Goal: Information Seeking & Learning: Find specific page/section

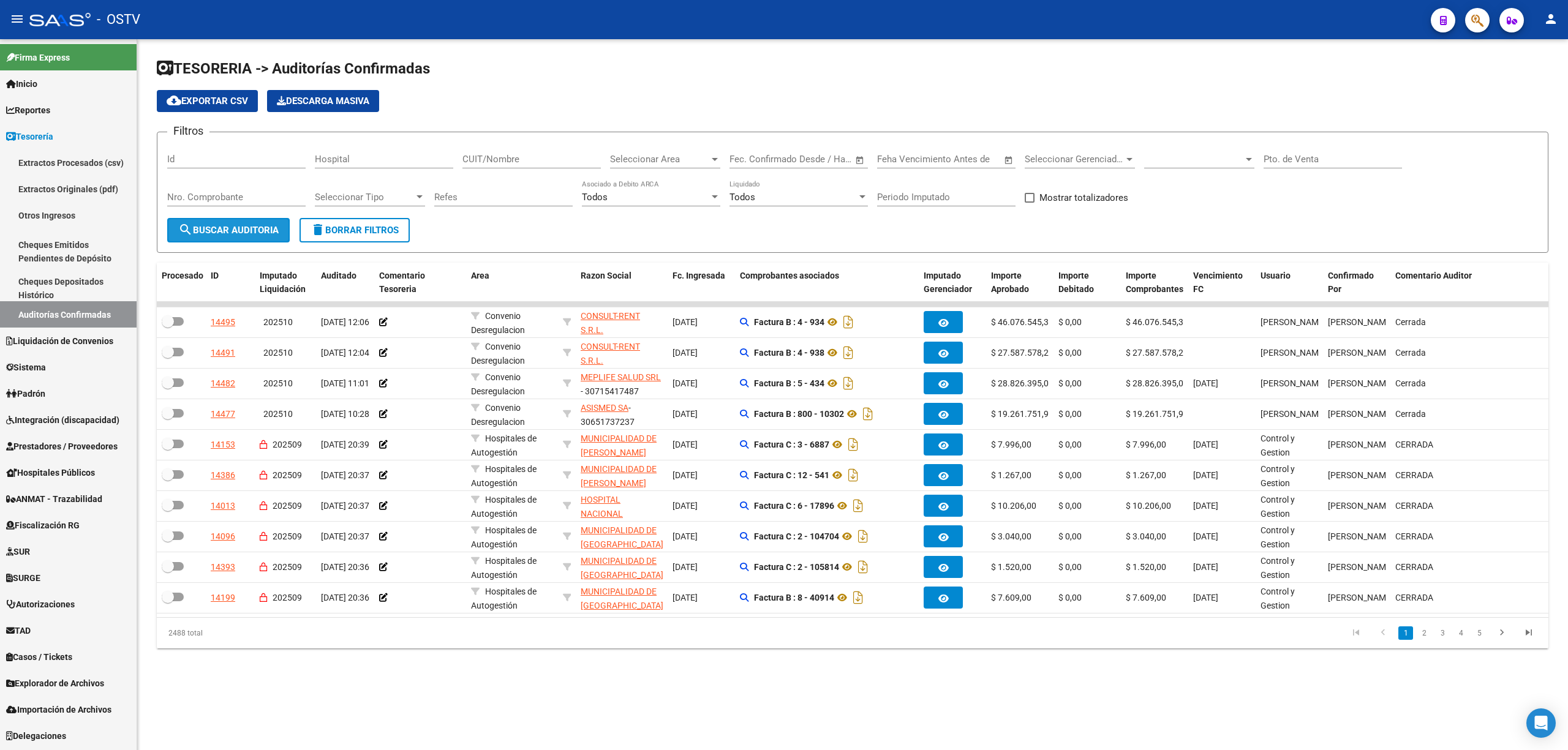
click at [241, 228] on span "search Buscar Auditoria" at bounding box center [228, 230] width 101 height 11
click at [200, 227] on span "search Buscar Auditoria" at bounding box center [228, 230] width 101 height 11
click at [228, 245] on form "Filtros Id Hospital CUIT/Nombre Seleccionar Area Seleccionar Area Fecha inicio …" at bounding box center [852, 192] width 1391 height 121
click at [239, 232] on span "search Buscar Auditoria" at bounding box center [228, 230] width 101 height 11
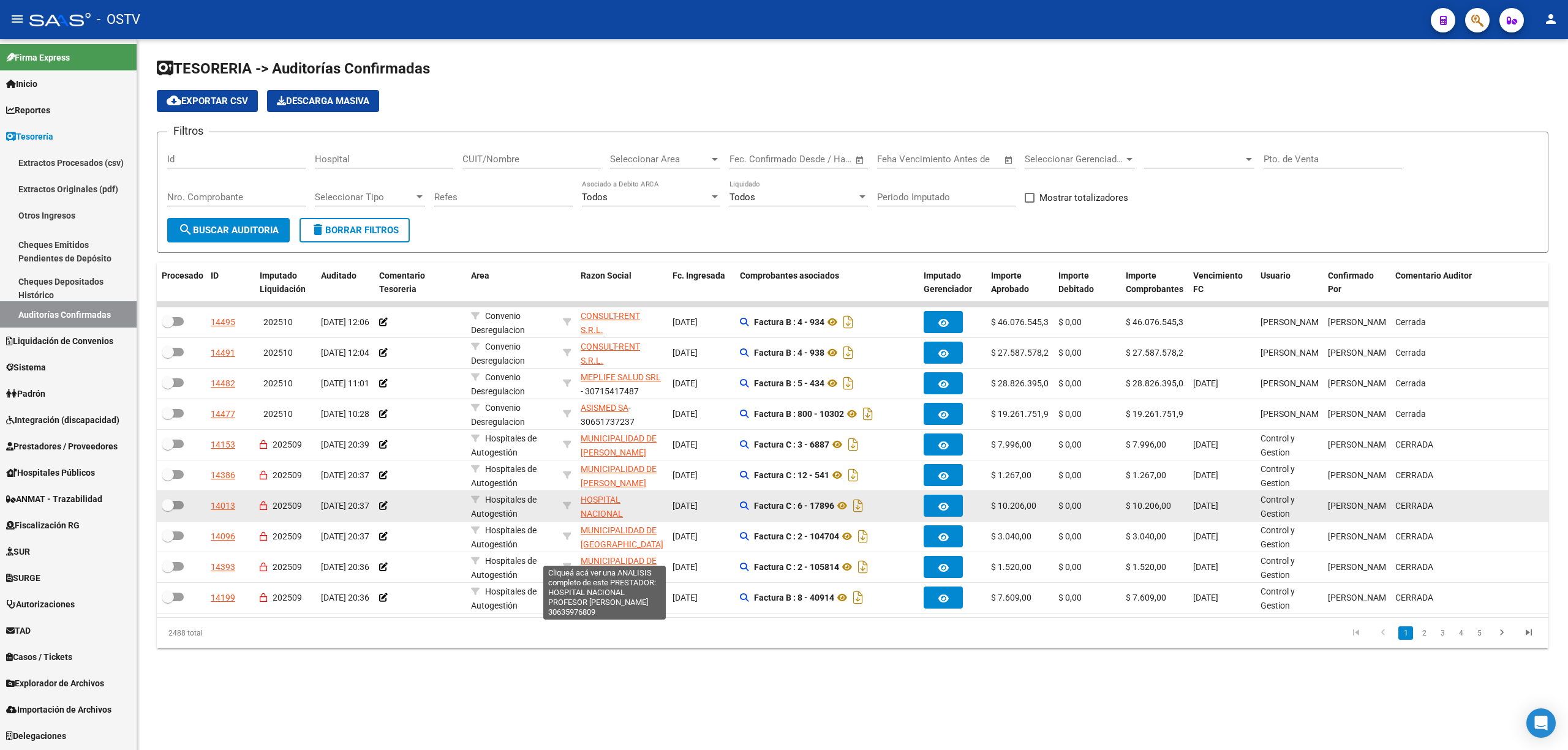
click at [605, 503] on span "HOSPITAL NACIONAL PROFESOR [PERSON_NAME]" at bounding box center [613, 520] width 66 height 52
type textarea "30635976809"
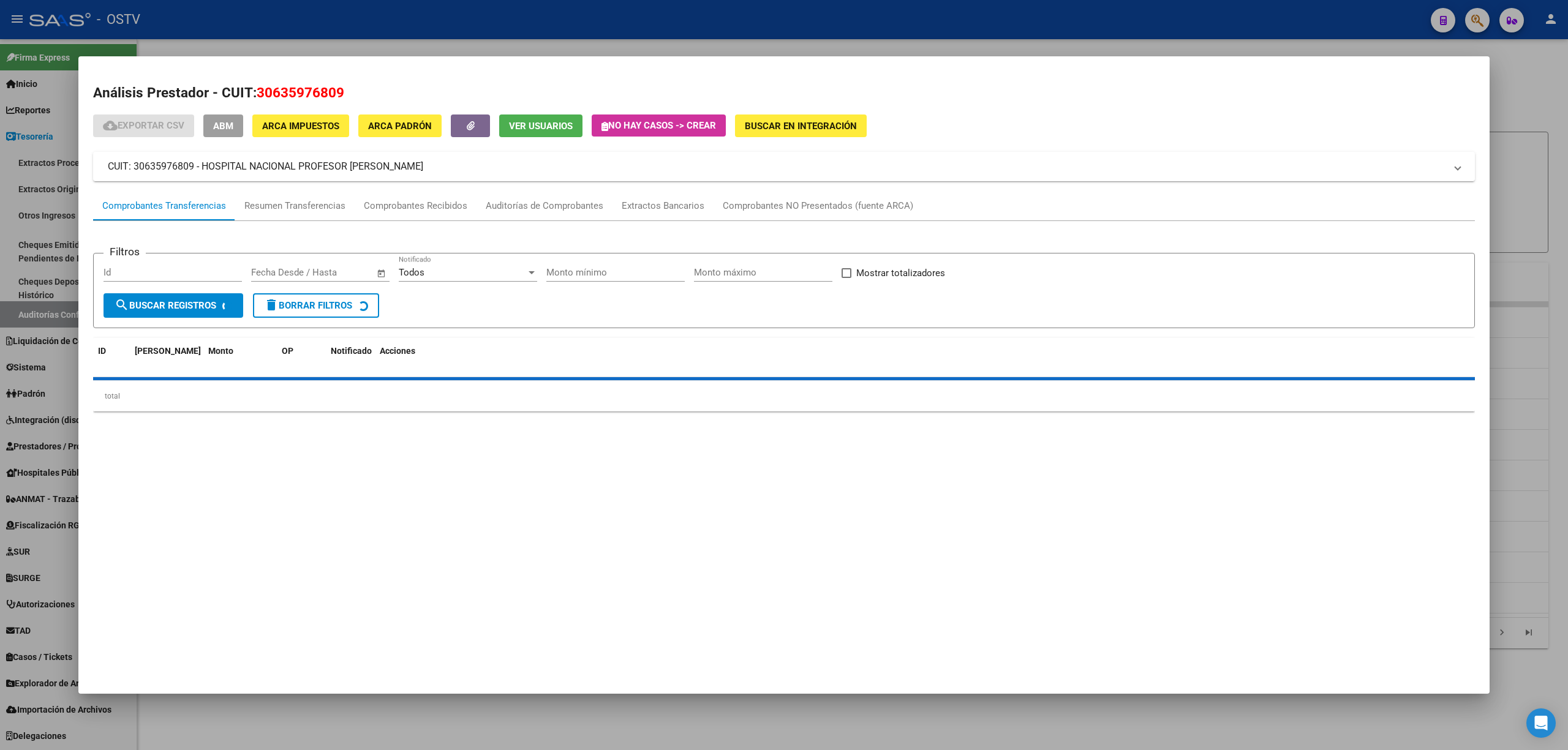
click at [74, 108] on div at bounding box center [784, 375] width 1568 height 750
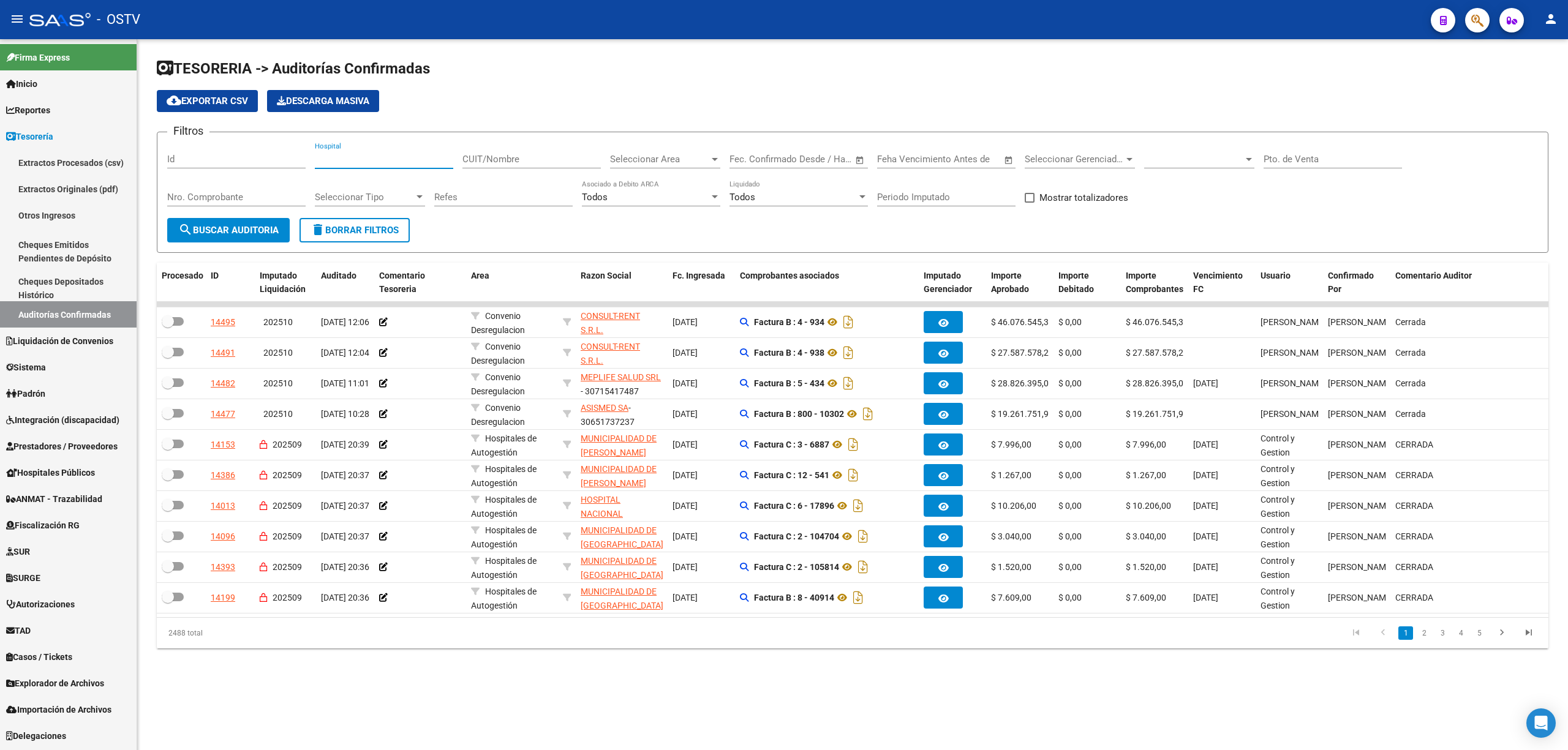
click at [376, 157] on input "Hospital" at bounding box center [384, 159] width 139 height 11
click at [517, 156] on input "CUIT/Nombre" at bounding box center [532, 159] width 139 height 11
paste input "30635976809"
type input "30635976809"
click at [217, 233] on span "search Buscar Auditoria" at bounding box center [228, 230] width 101 height 11
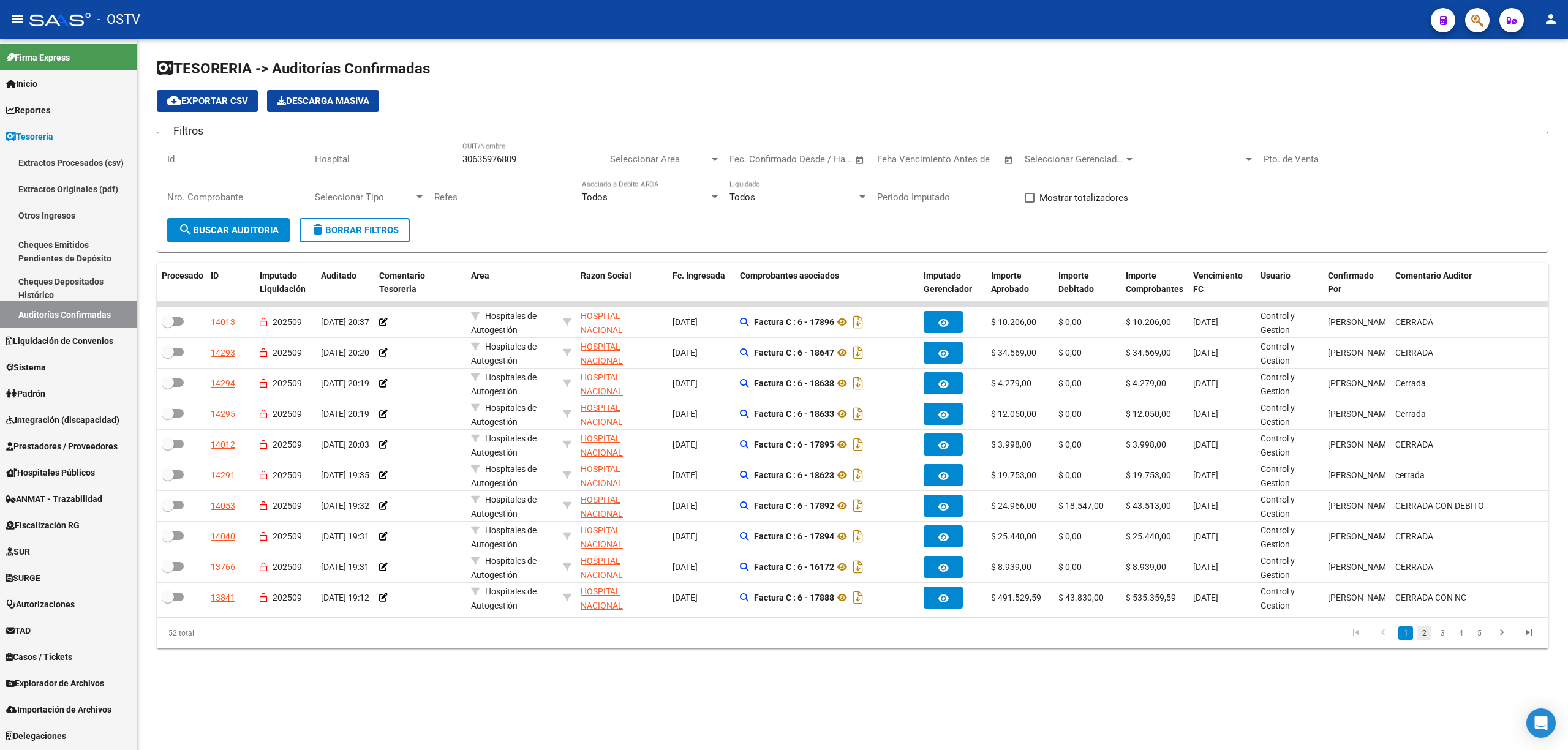
click at [1419, 640] on link "2" at bounding box center [1423, 634] width 14 height 14
click at [1442, 640] on link "3" at bounding box center [1442, 634] width 14 height 14
click at [1032, 199] on span at bounding box center [1029, 198] width 10 height 10
click at [1029, 203] on input "Mostrar totalizadores" at bounding box center [1029, 203] width 1 height 1
checkbox input "true"
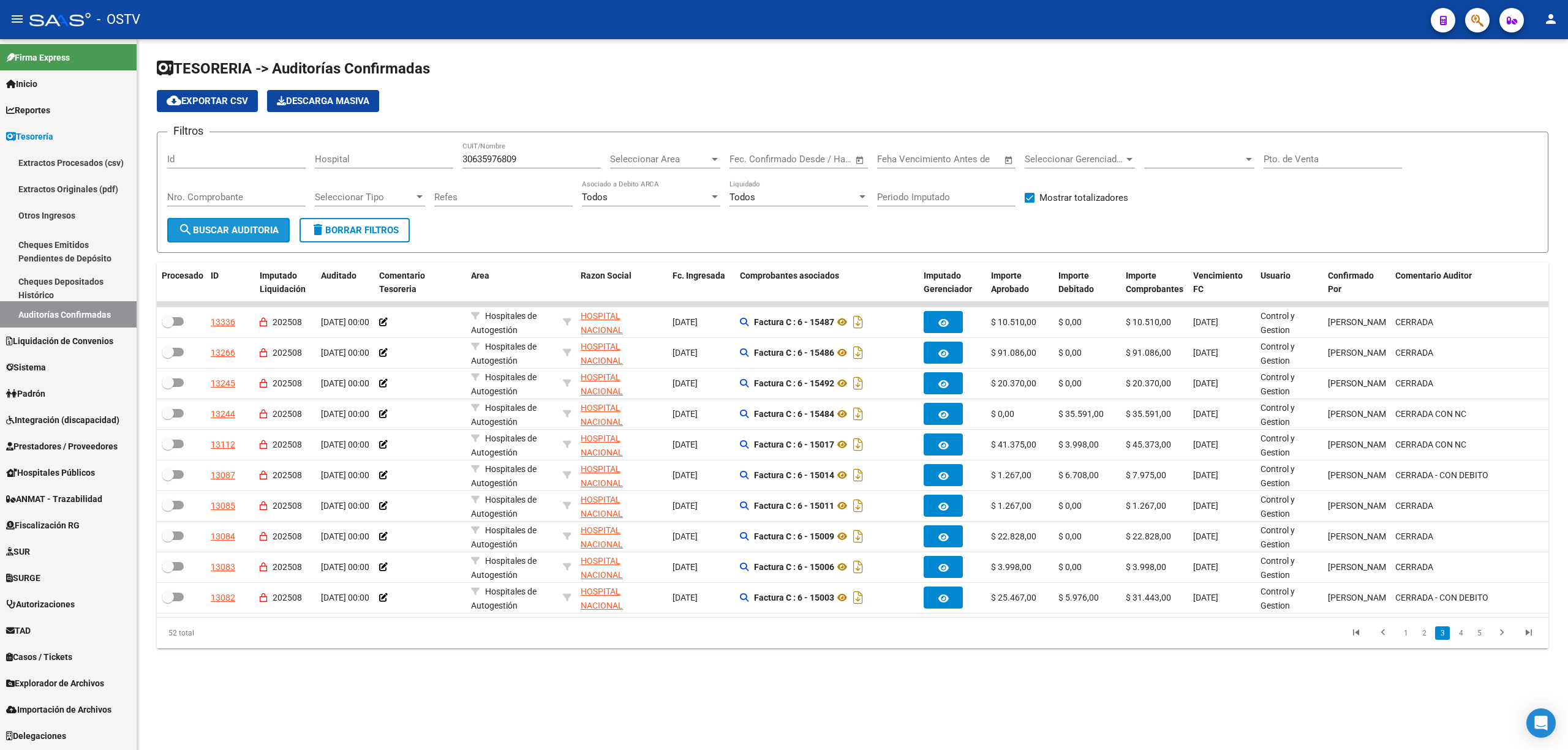
click at [213, 225] on span "search Buscar Auditoria" at bounding box center [228, 230] width 101 height 11
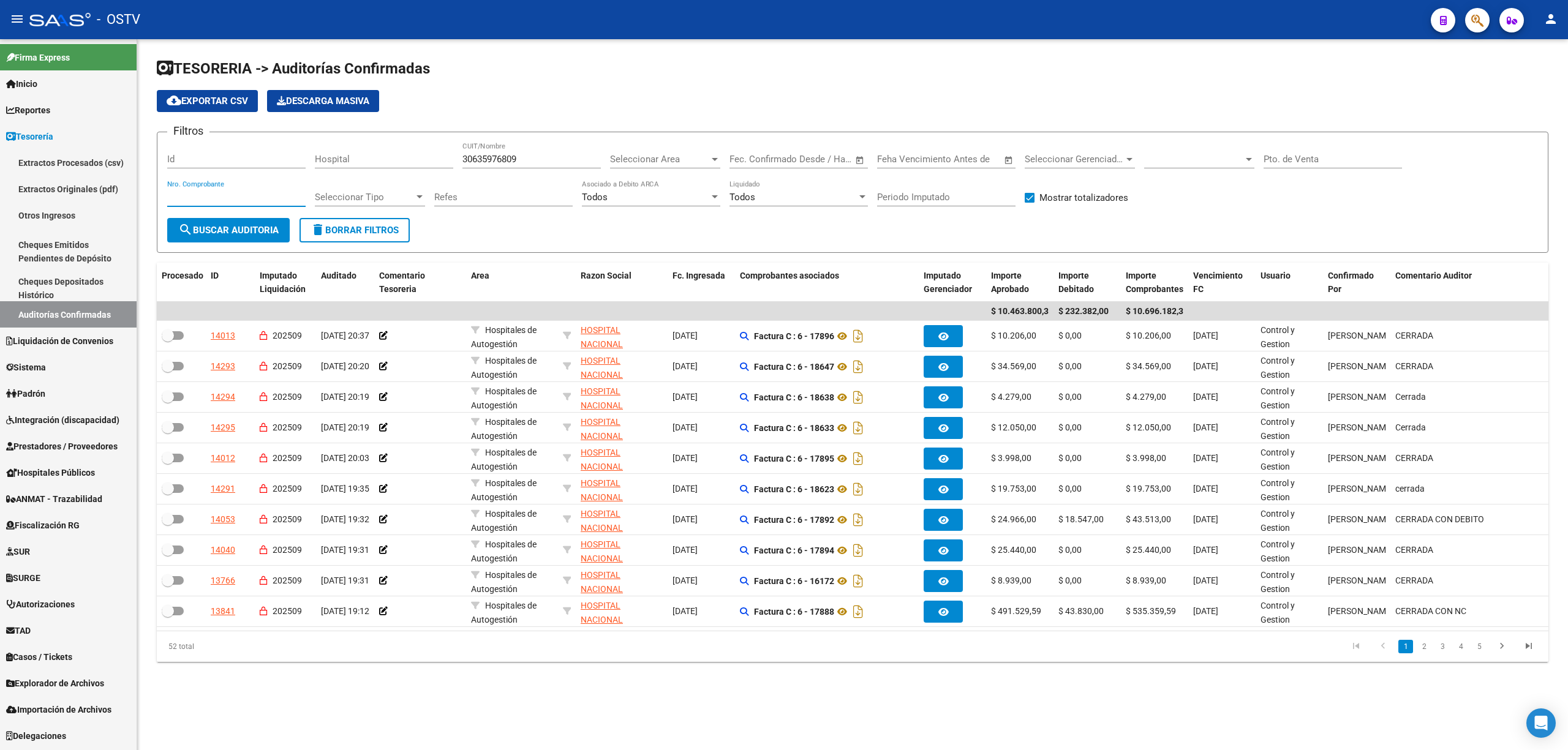
click at [227, 196] on input "Nro. Comprobante" at bounding box center [236, 197] width 139 height 11
click at [343, 227] on span "delete Borrar Filtros" at bounding box center [354, 230] width 88 height 11
checkbox input "false"
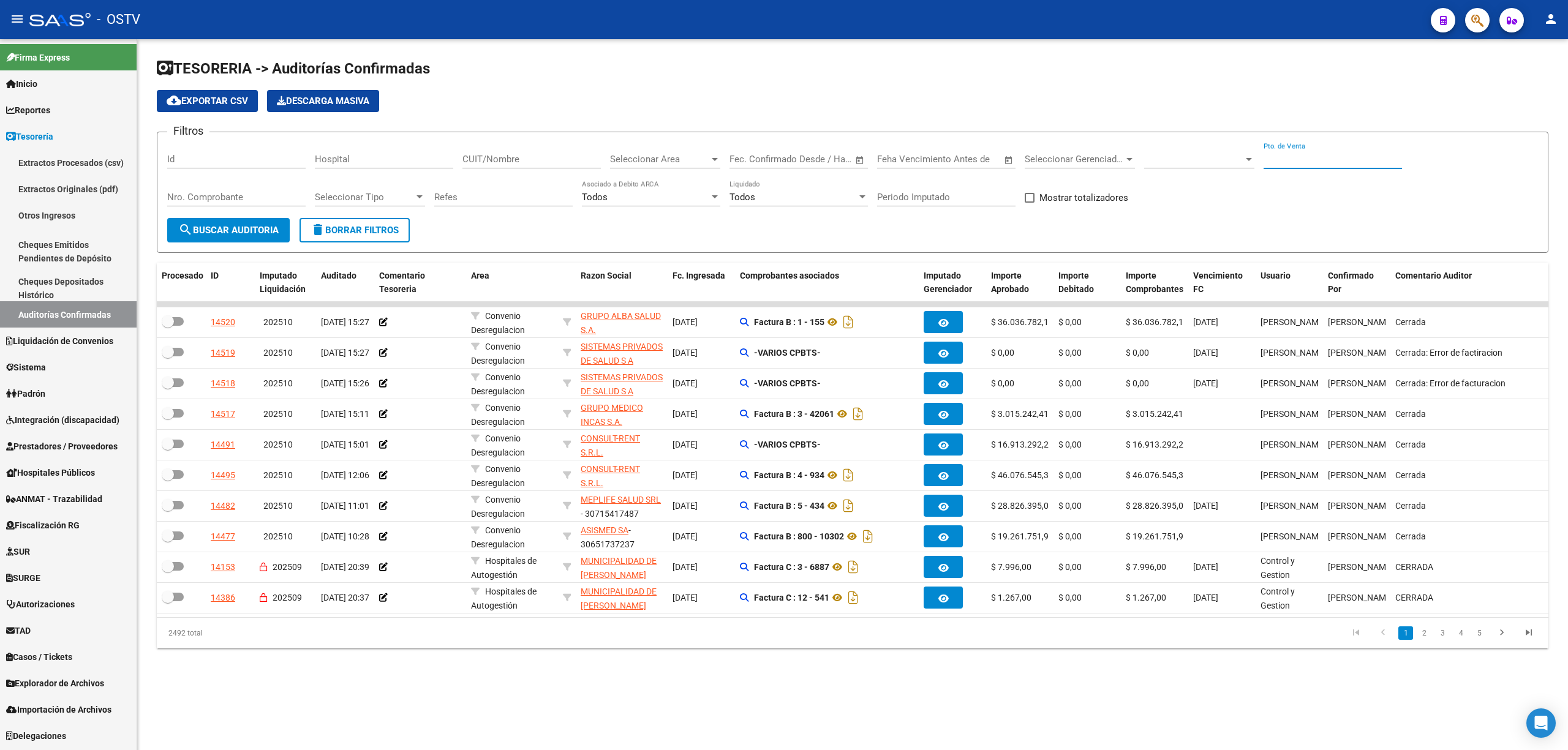
click at [1285, 161] on input "Pto. de Venta" at bounding box center [1332, 159] width 139 height 11
type input "120"
click at [1214, 156] on span at bounding box center [1194, 159] width 99 height 11
click at [1164, 186] on span "Todas" at bounding box center [1215, 187] width 143 height 28
click at [238, 227] on span "search Buscar Auditoria" at bounding box center [228, 230] width 101 height 11
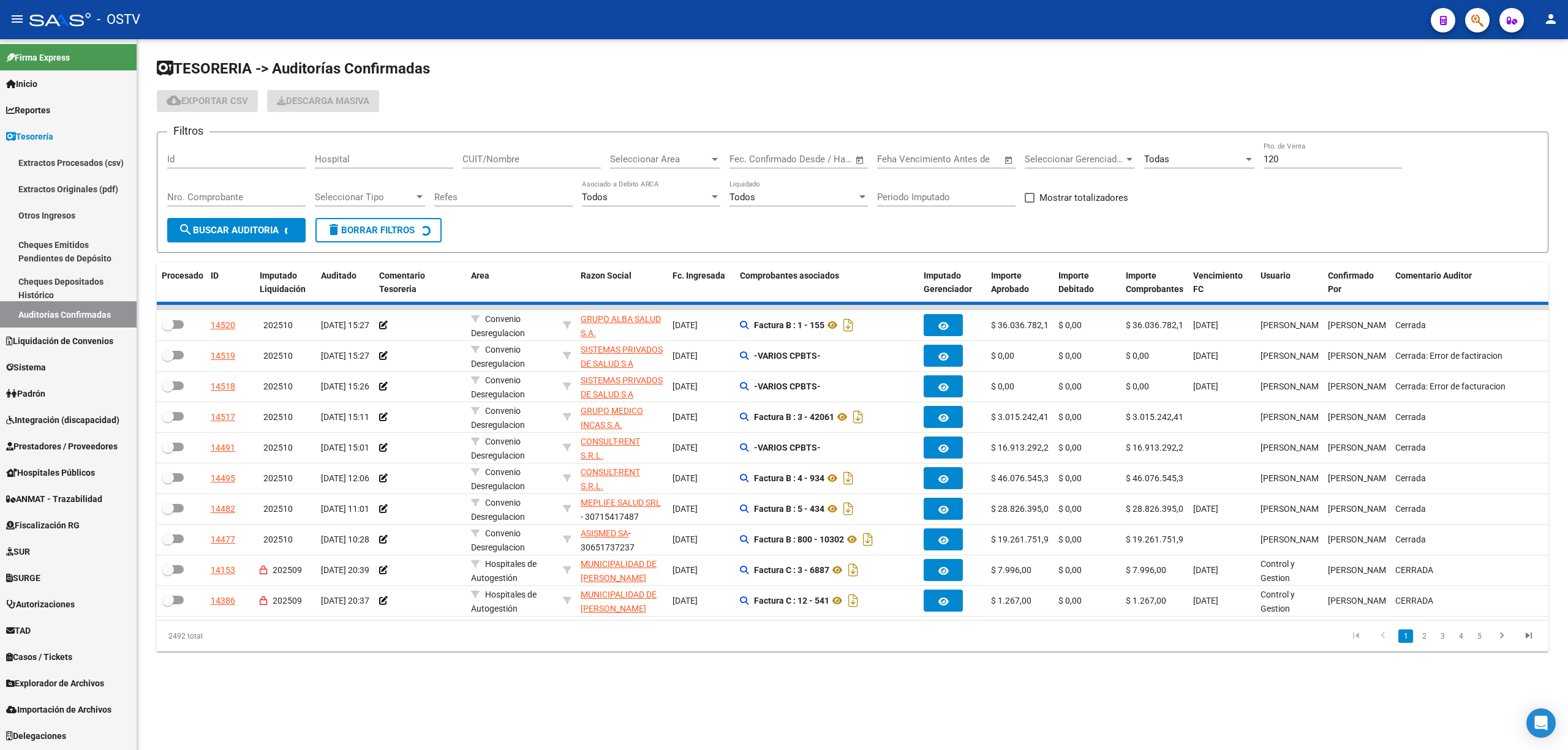
checkbox input "true"
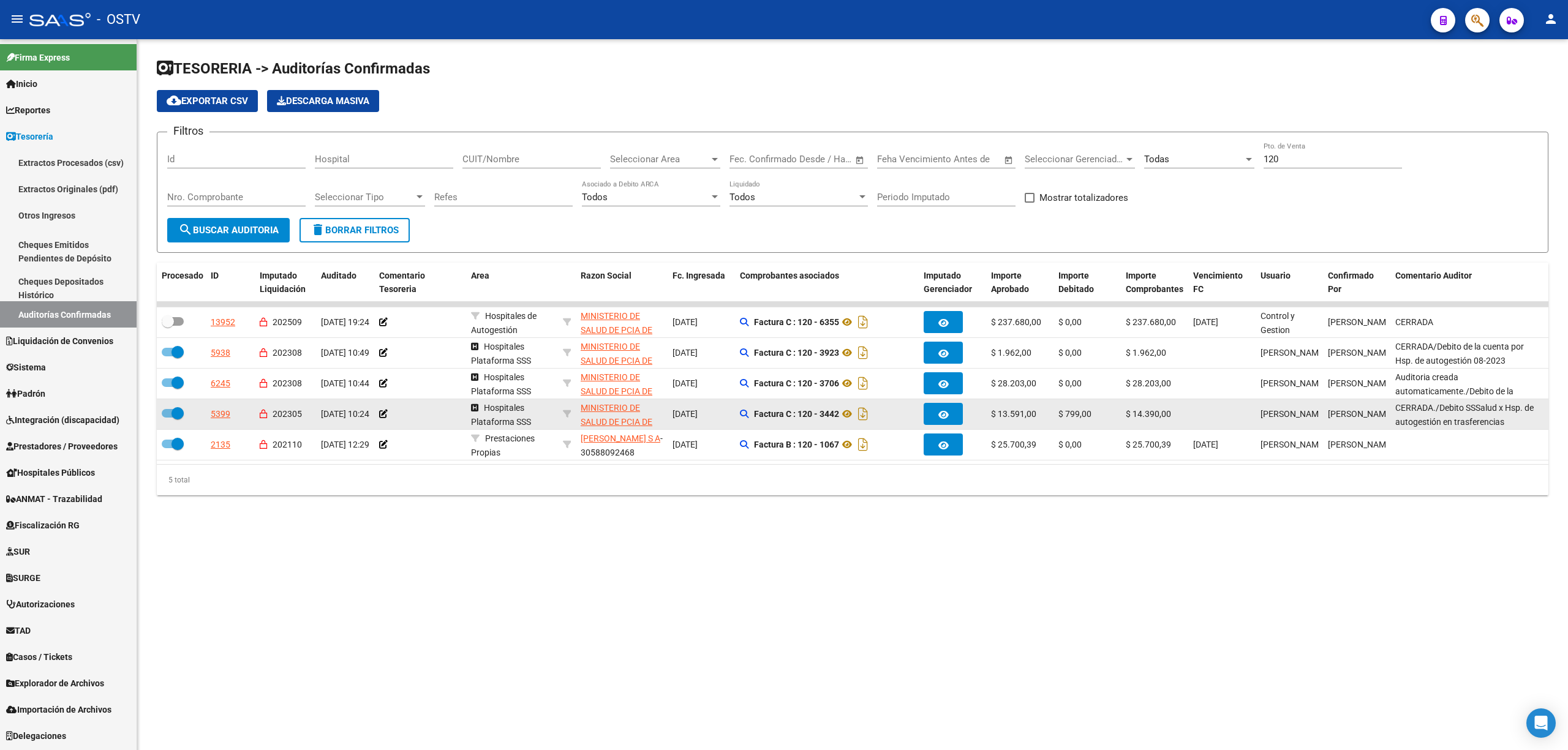
drag, startPoint x: 1100, startPoint y: 418, endPoint x: 1065, endPoint y: 414, distance: 35.2
click at [1065, 414] on div "$ 799,00" at bounding box center [1087, 414] width 57 height 14
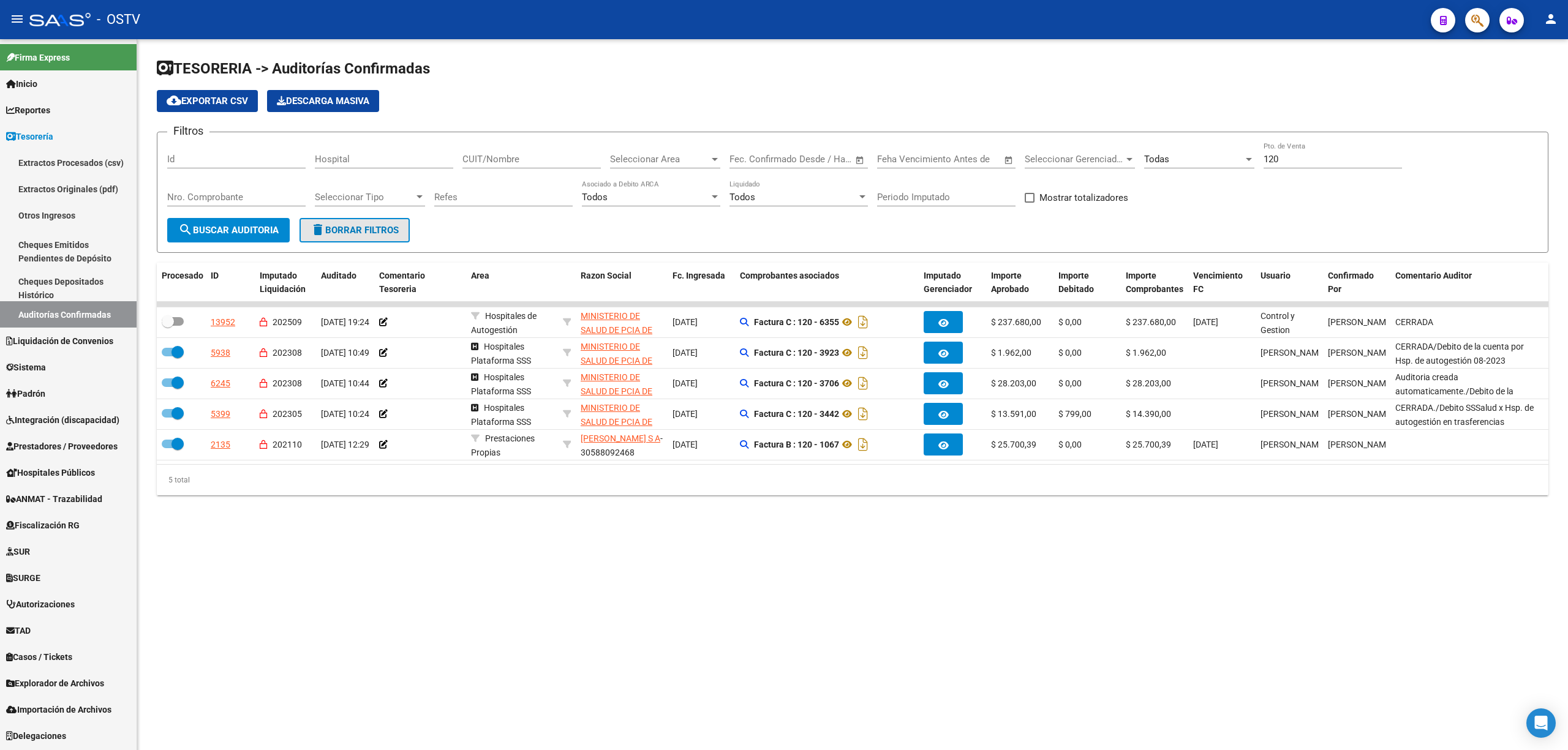
click at [361, 226] on span "delete Borrar Filtros" at bounding box center [354, 230] width 88 height 11
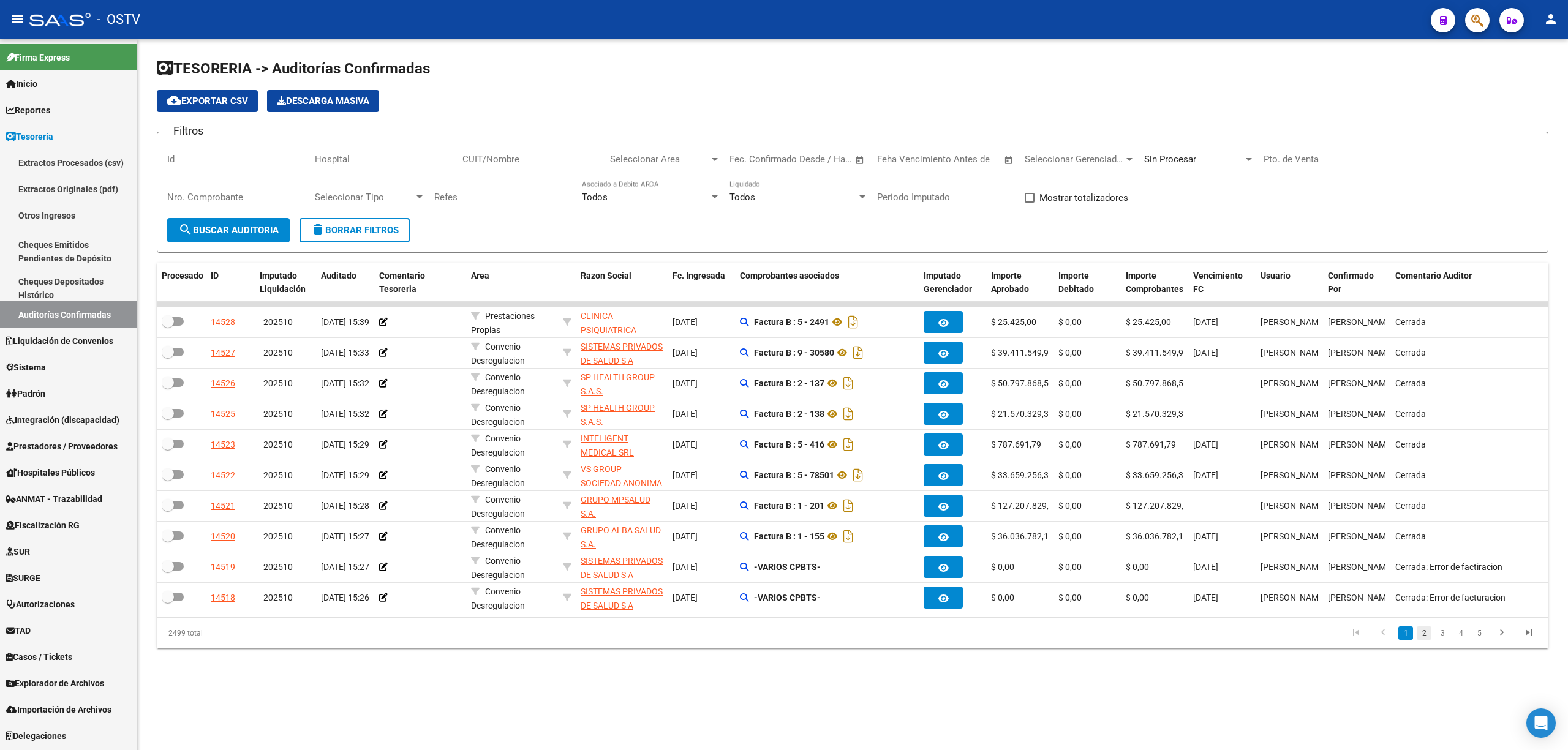
click at [1422, 640] on link "2" at bounding box center [1423, 634] width 14 height 14
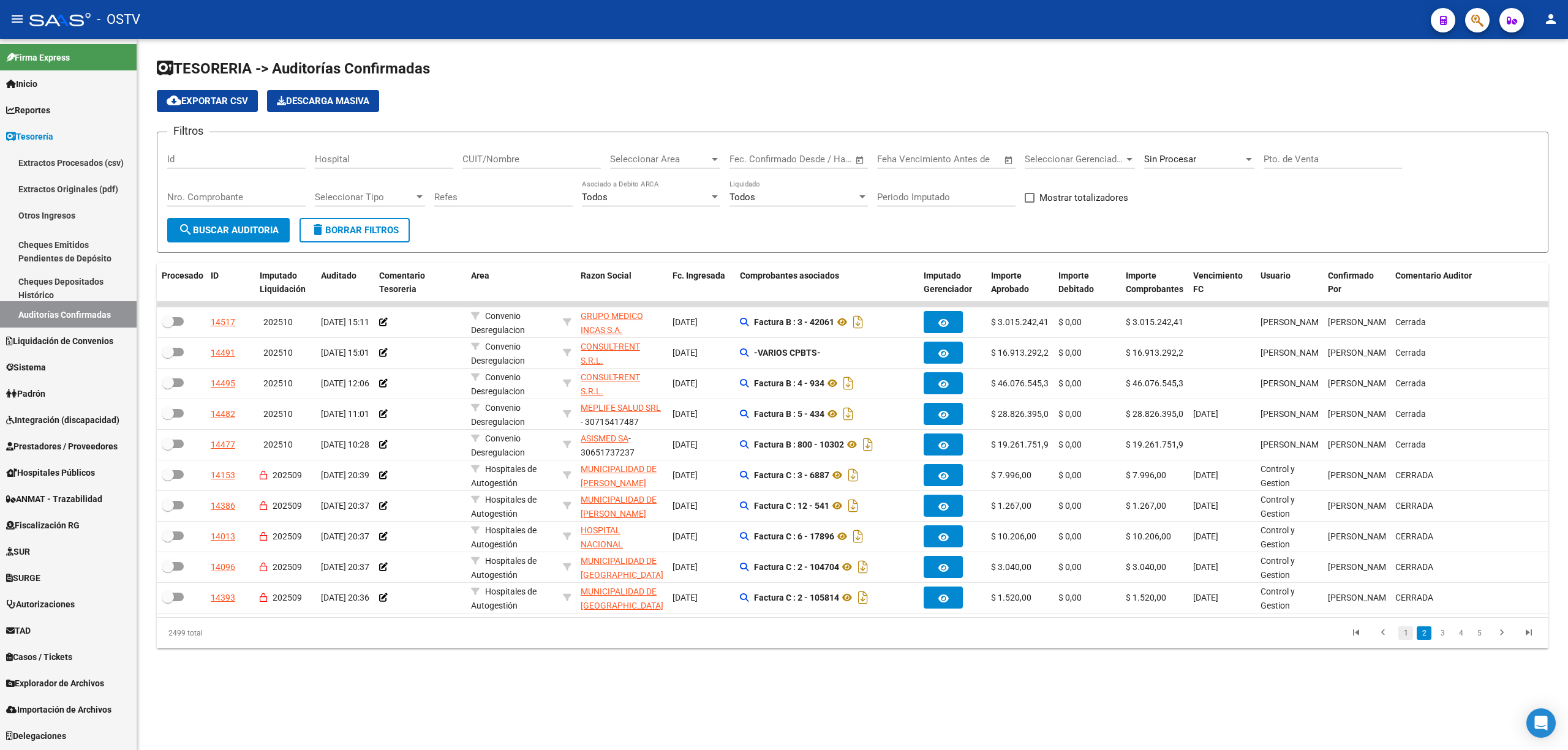
click at [1404, 640] on link "1" at bounding box center [1405, 634] width 14 height 14
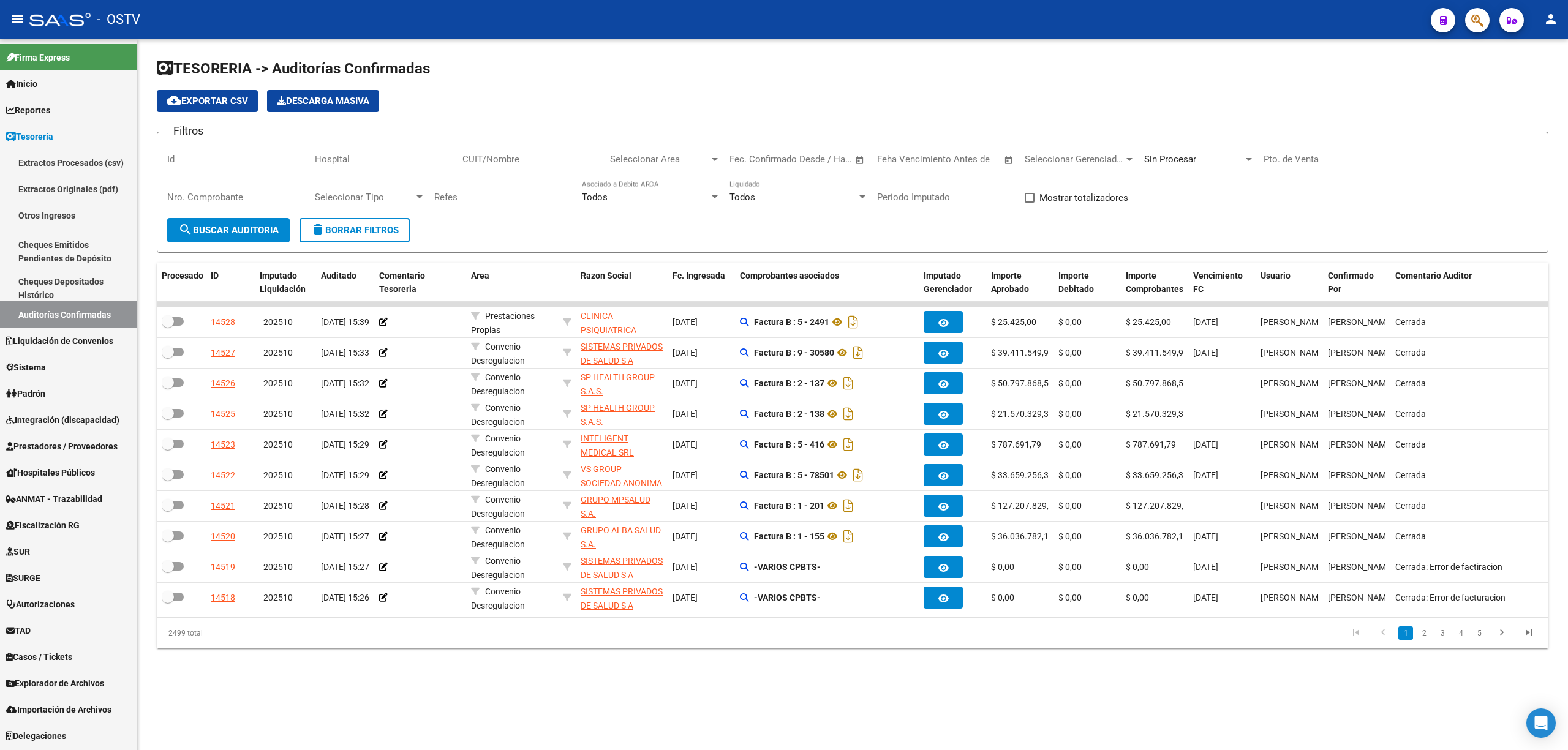
click at [702, 150] on div "Seleccionar Area Seleccionar Area" at bounding box center [665, 155] width 110 height 26
click at [660, 189] on span "Convenio Desregulacion" at bounding box center [660, 189] width 100 height 11
click at [238, 236] on button "search Buscar Auditoria" at bounding box center [228, 230] width 123 height 25
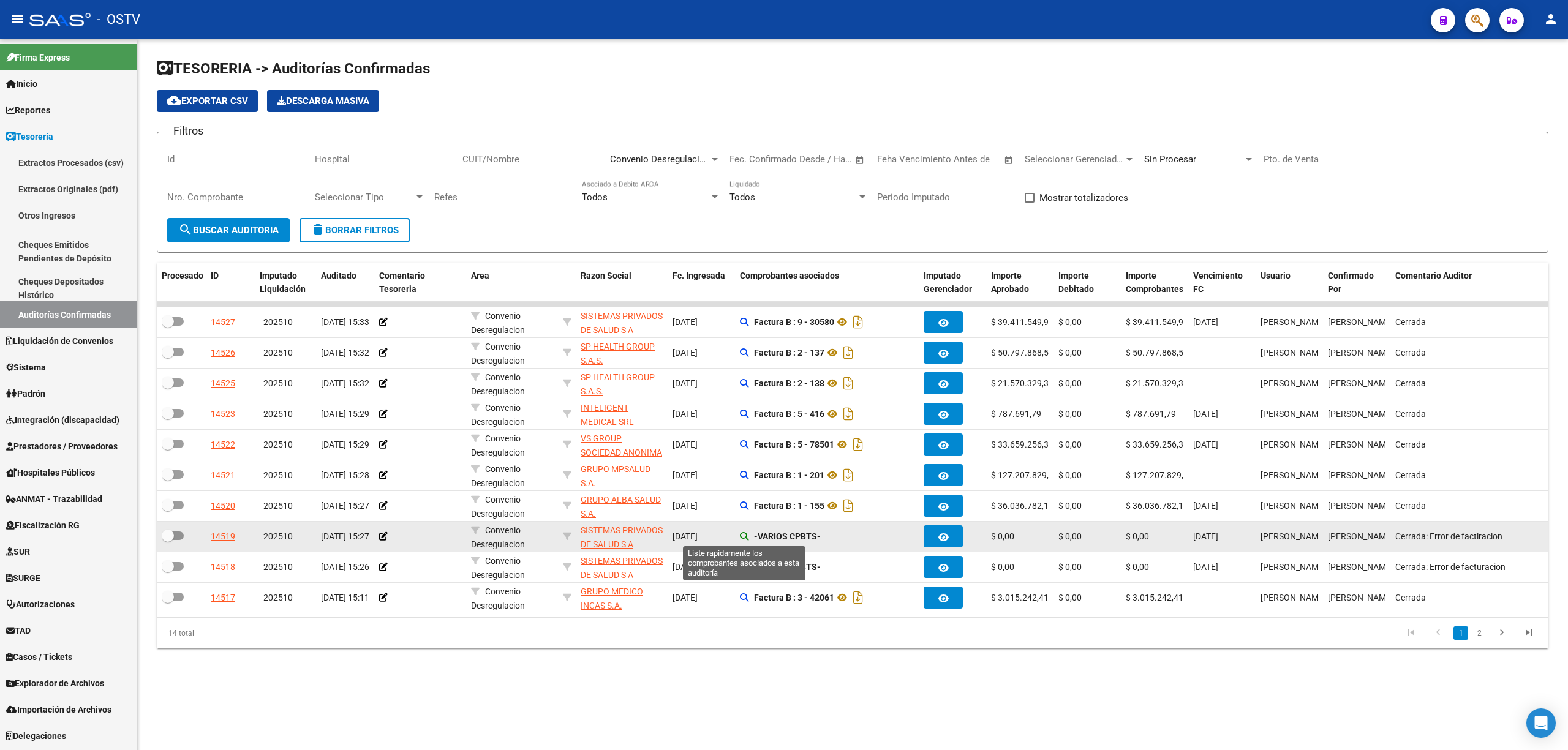
click at [742, 538] on icon at bounding box center [744, 536] width 8 height 8
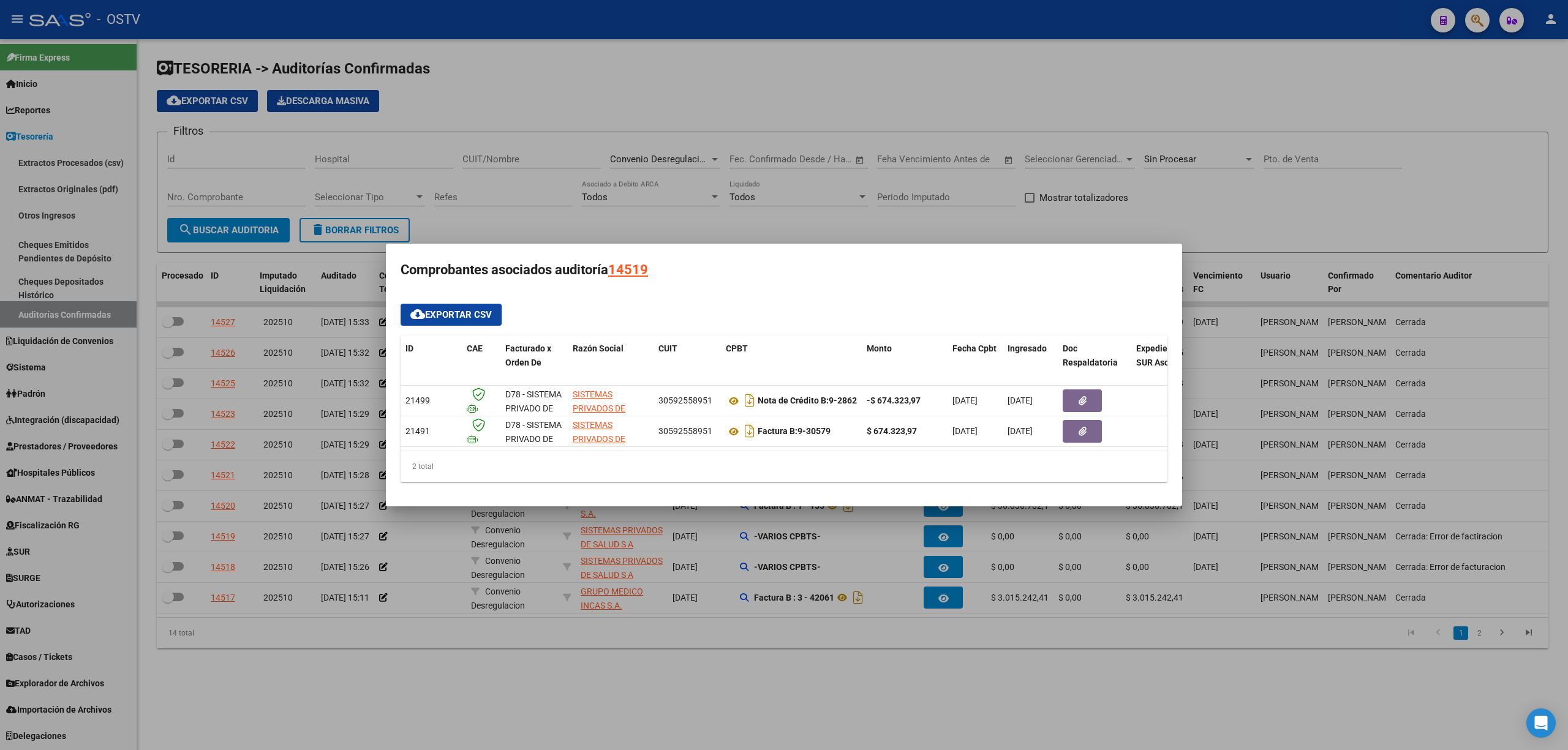
click at [852, 563] on div at bounding box center [784, 375] width 1568 height 750
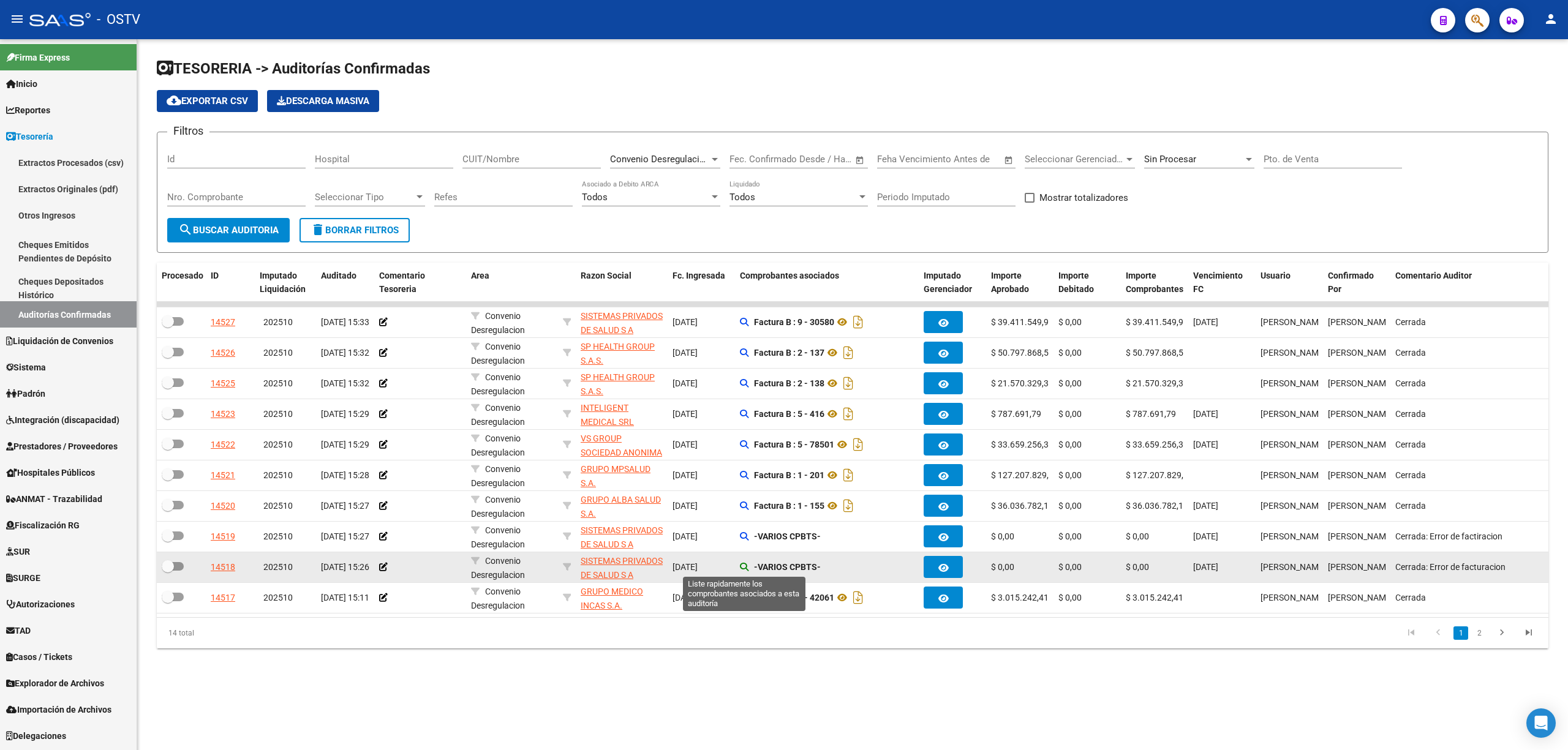
click at [745, 567] on icon at bounding box center [744, 567] width 8 height 8
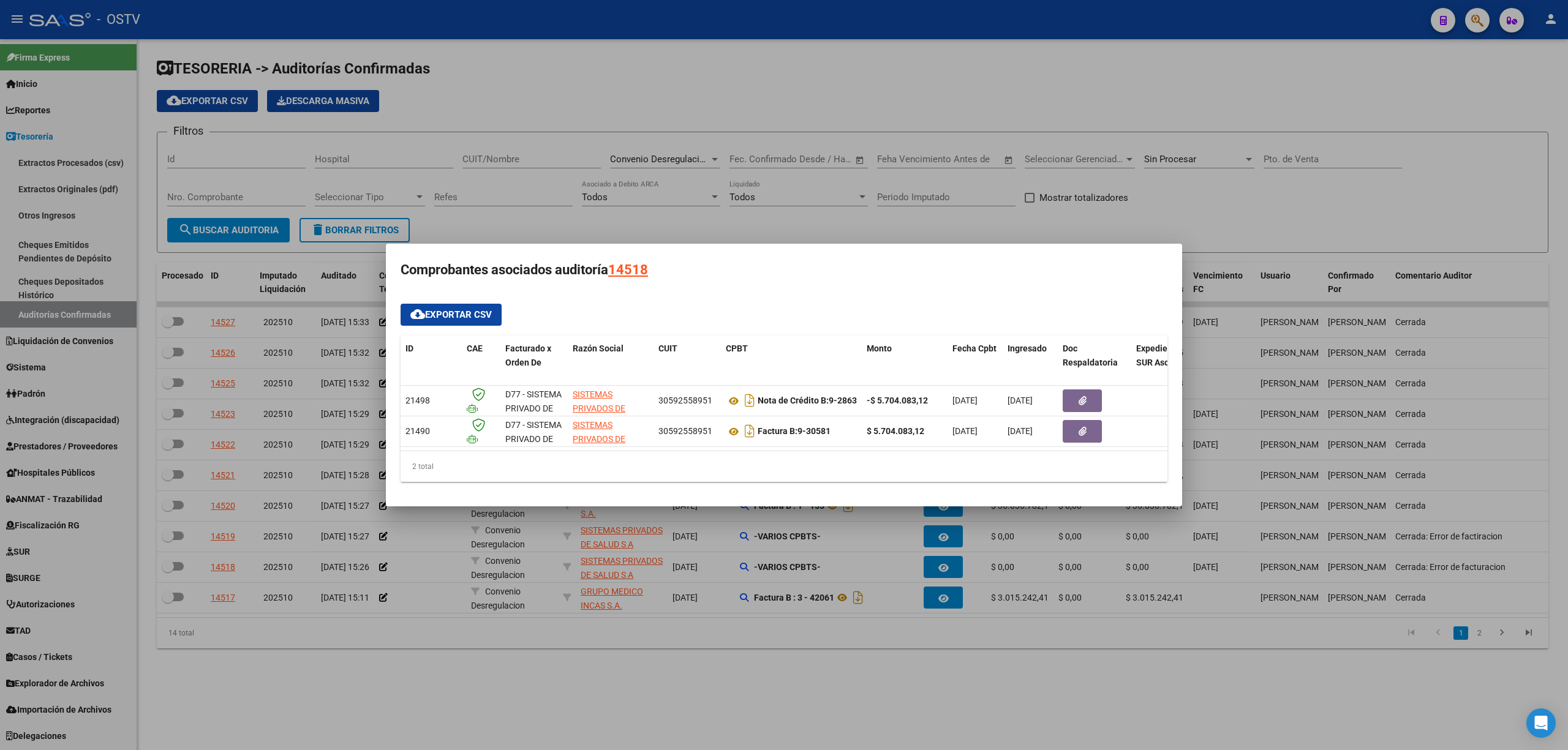
click at [413, 653] on div at bounding box center [784, 375] width 1568 height 750
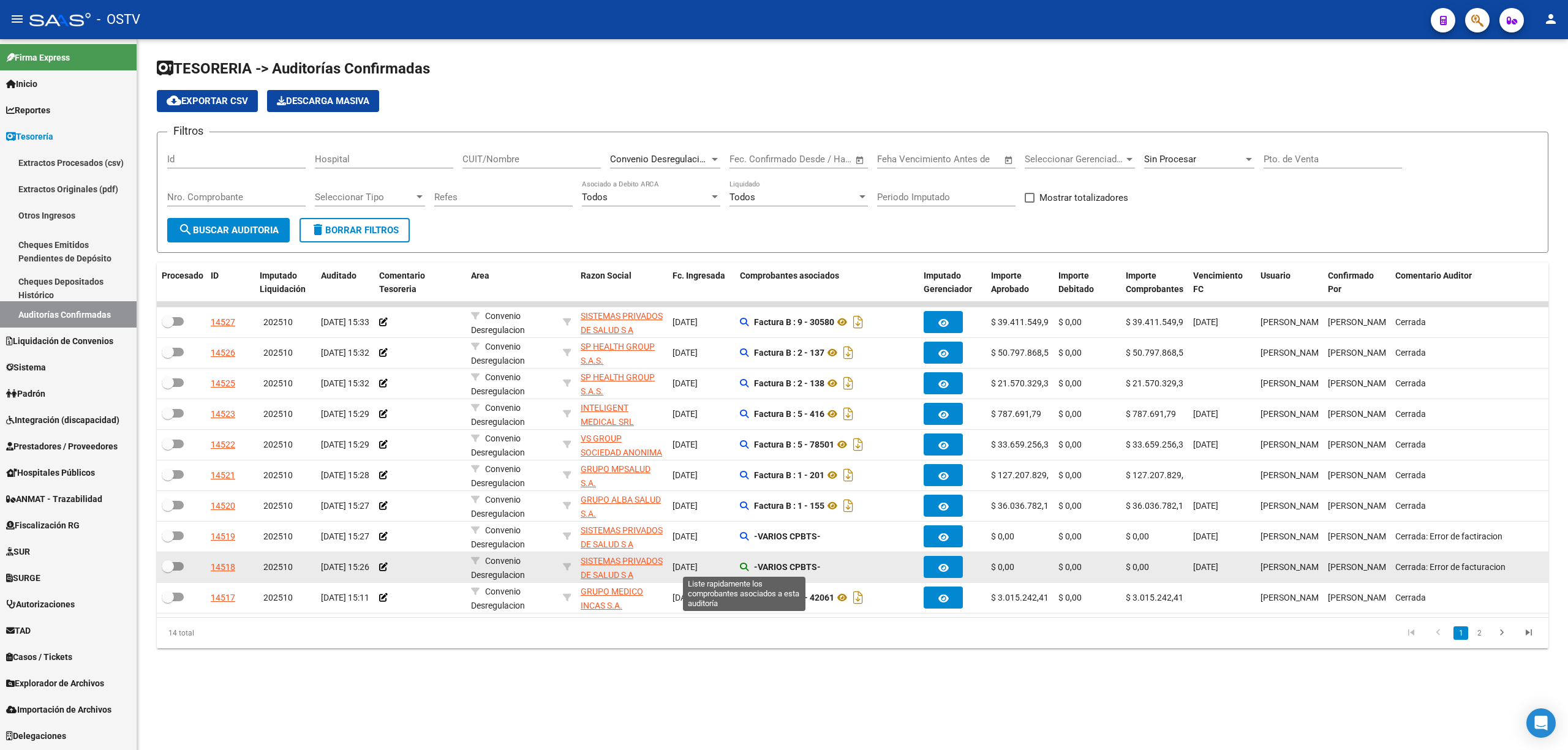
click at [741, 566] on icon at bounding box center [744, 567] width 8 height 8
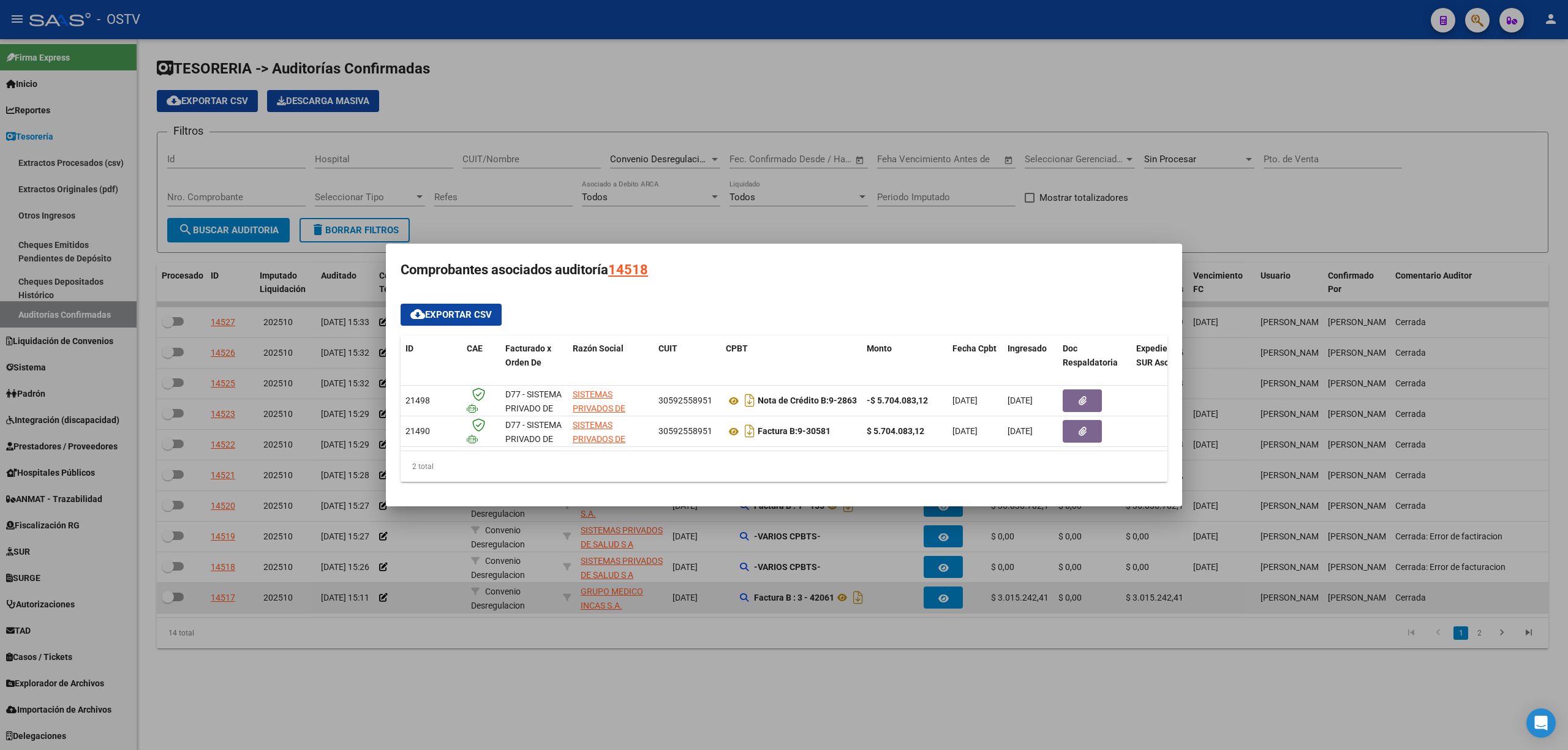
click at [442, 601] on div at bounding box center [784, 375] width 1568 height 750
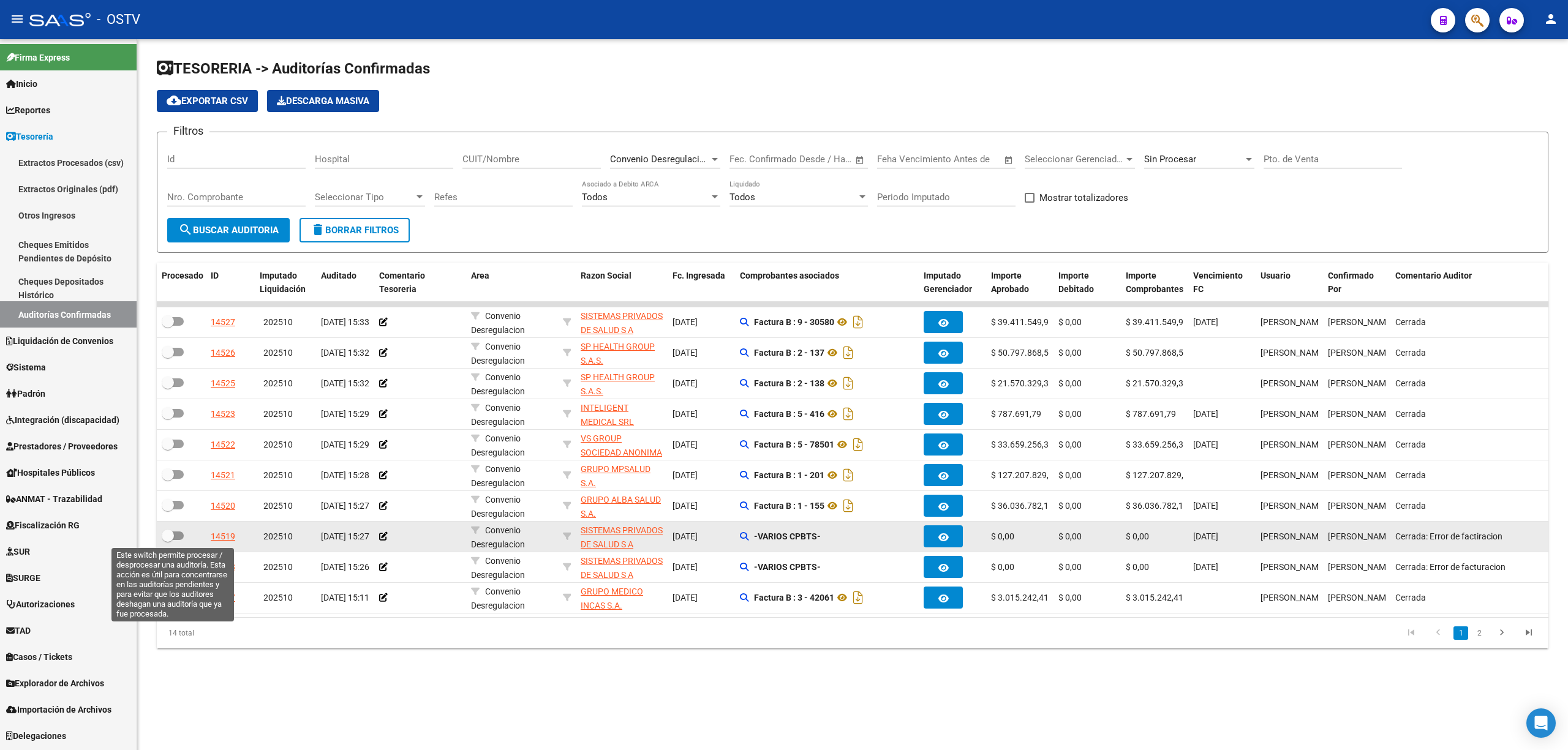
click at [174, 534] on span at bounding box center [172, 536] width 22 height 8
click at [168, 540] on input "checkbox" at bounding box center [167, 540] width 1 height 1
checkbox input "true"
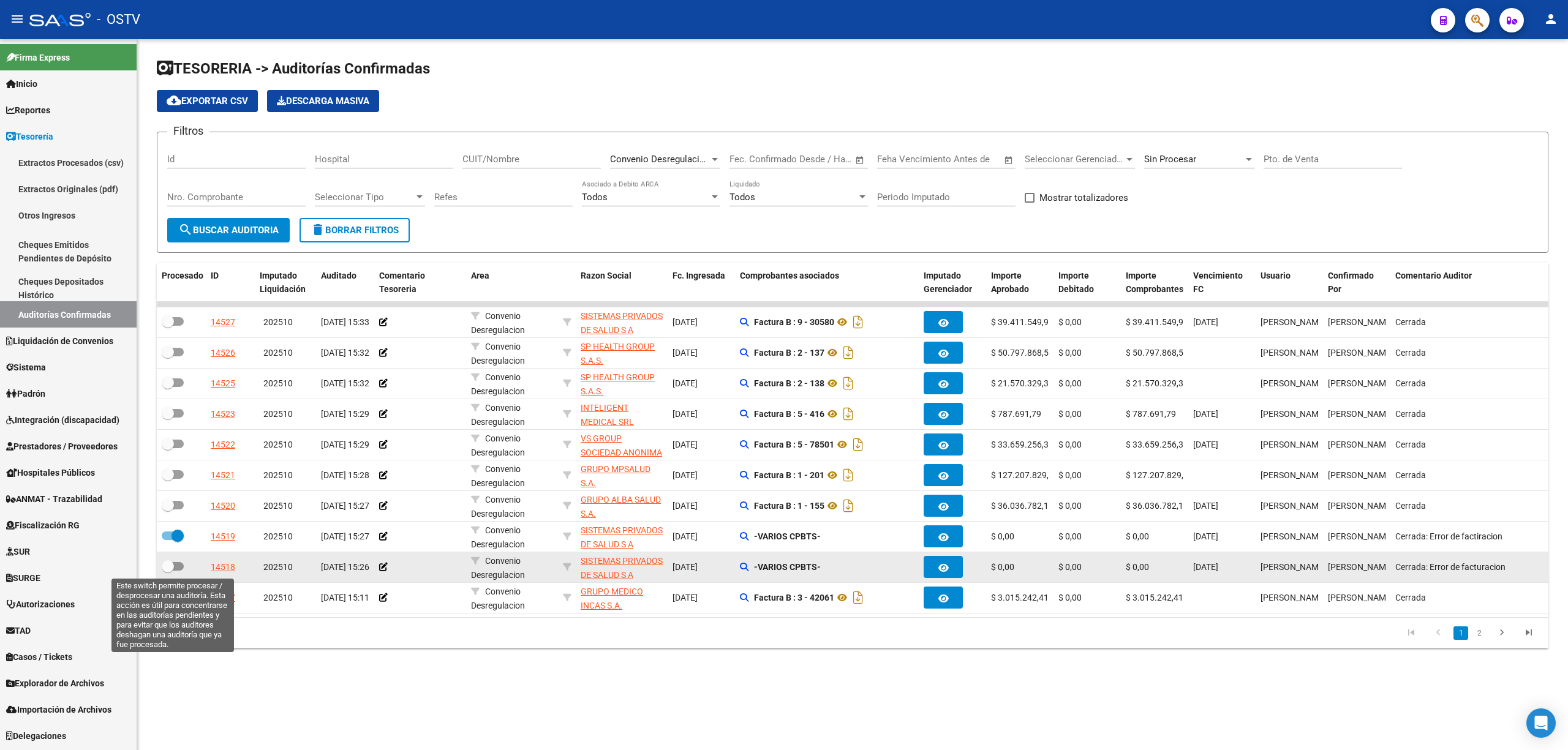
click at [179, 569] on label at bounding box center [172, 566] width 22 height 14
click at [168, 571] on input "checkbox" at bounding box center [167, 571] width 1 height 1
checkbox input "true"
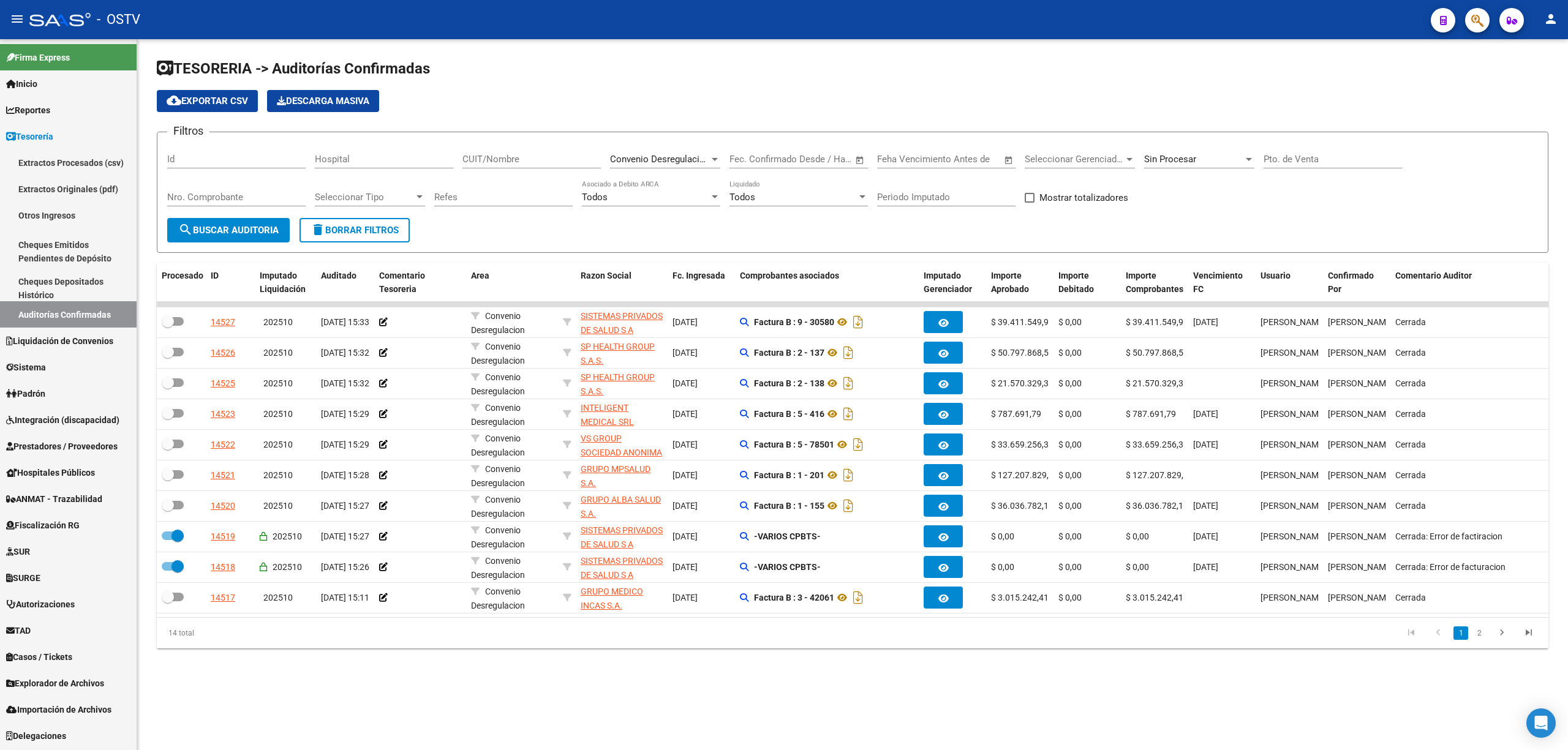
click at [216, 227] on span "search Buscar Auditoria" at bounding box center [228, 230] width 101 height 11
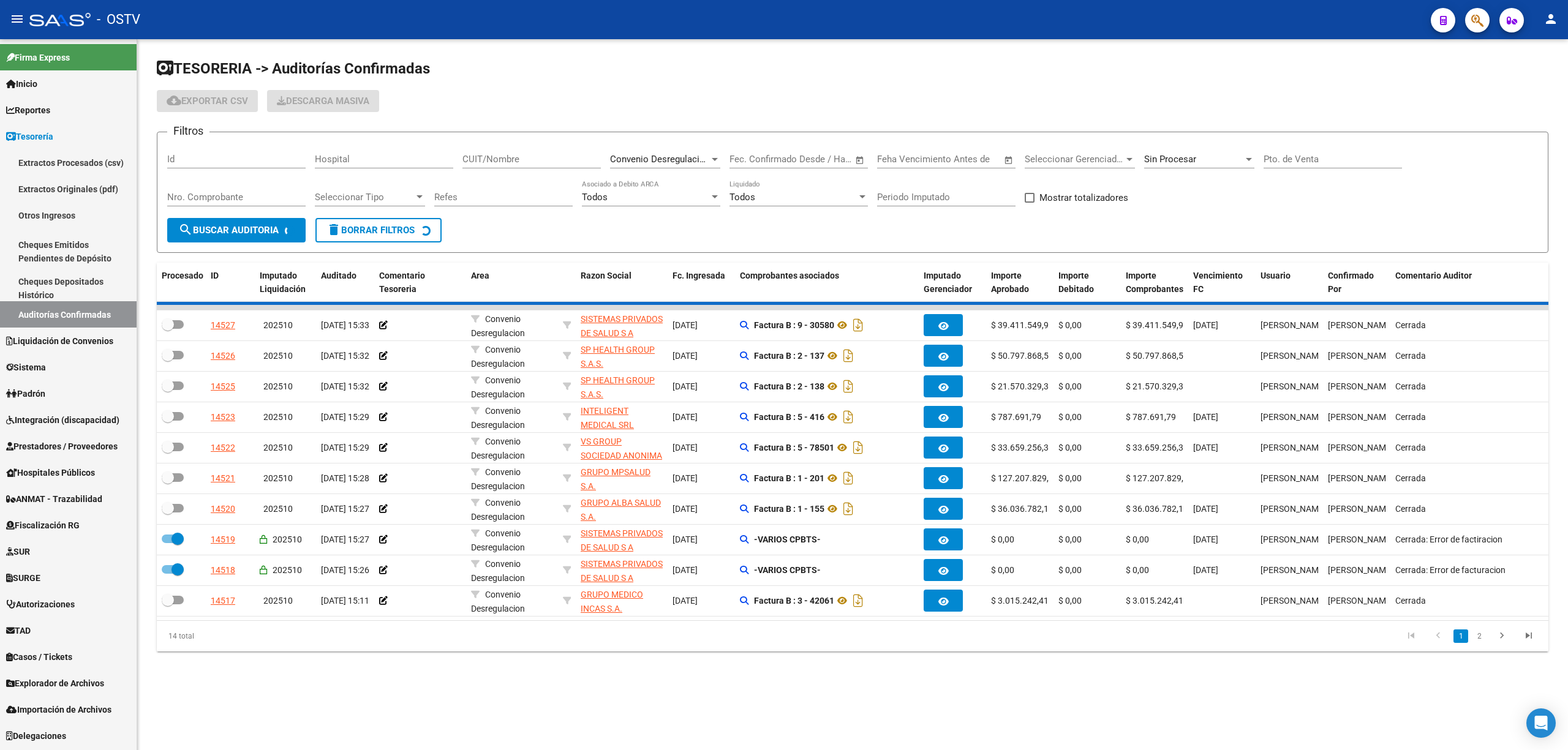
checkbox input "false"
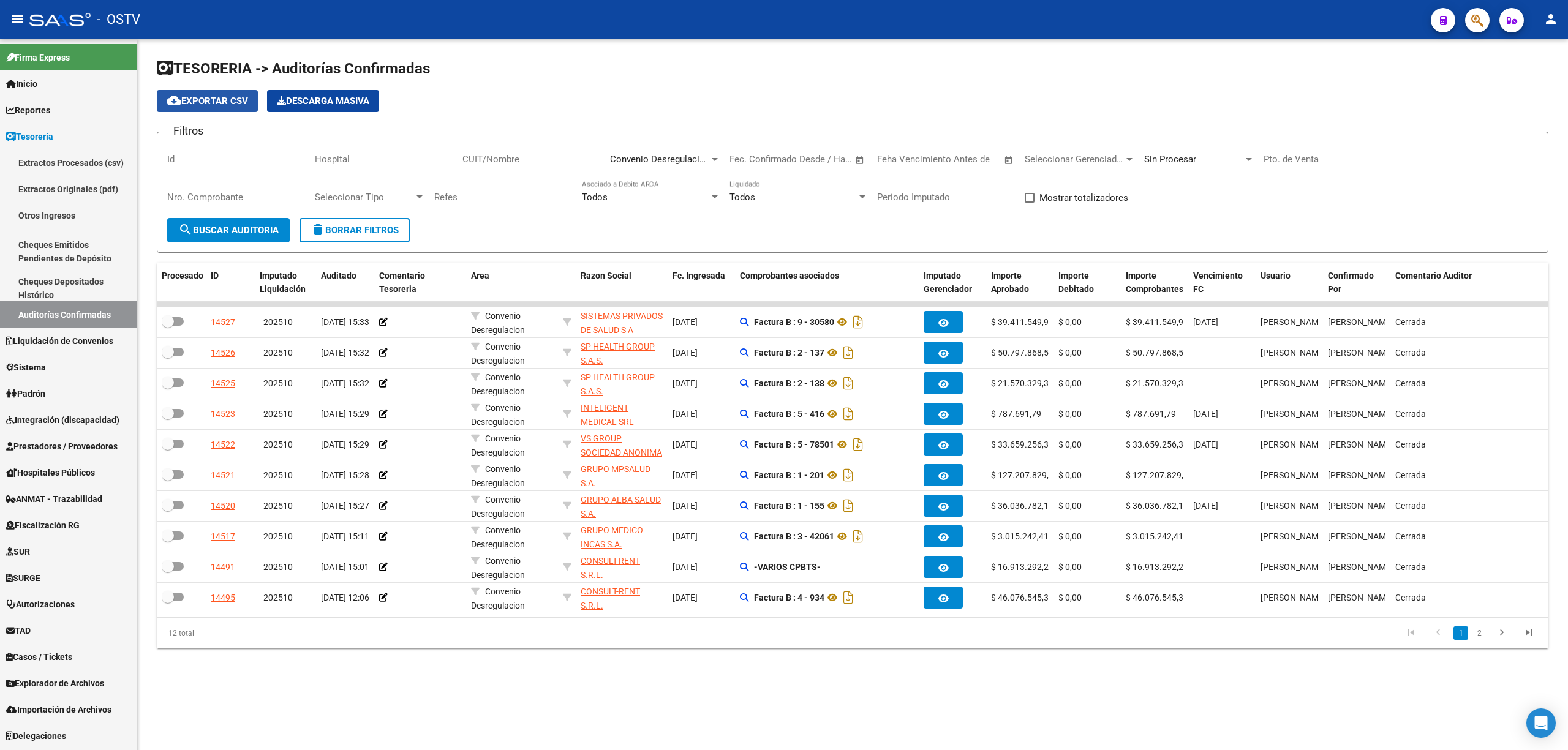
click at [225, 99] on span "cloud_download Exportar CSV" at bounding box center [208, 101] width 81 height 11
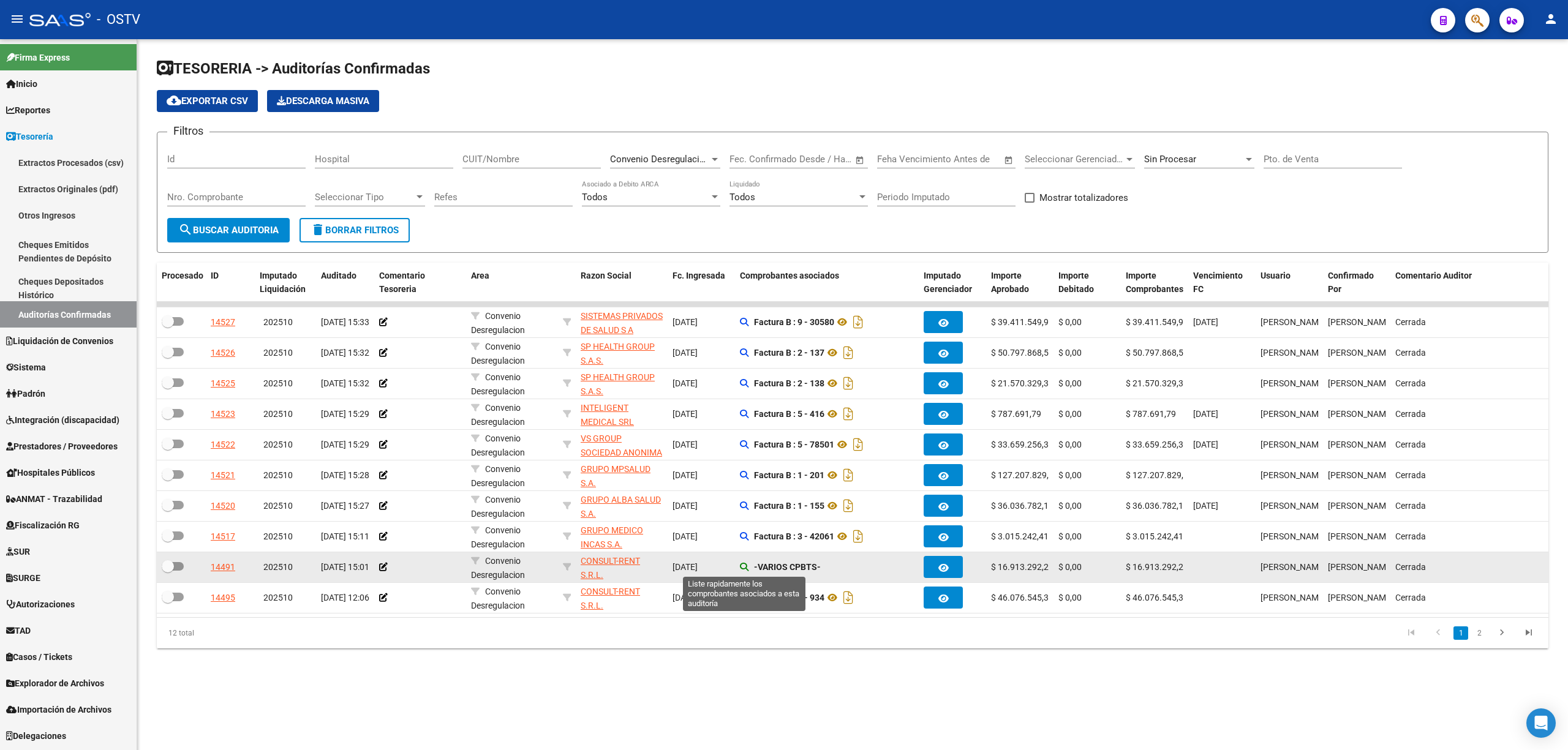
click at [742, 567] on icon at bounding box center [744, 567] width 8 height 8
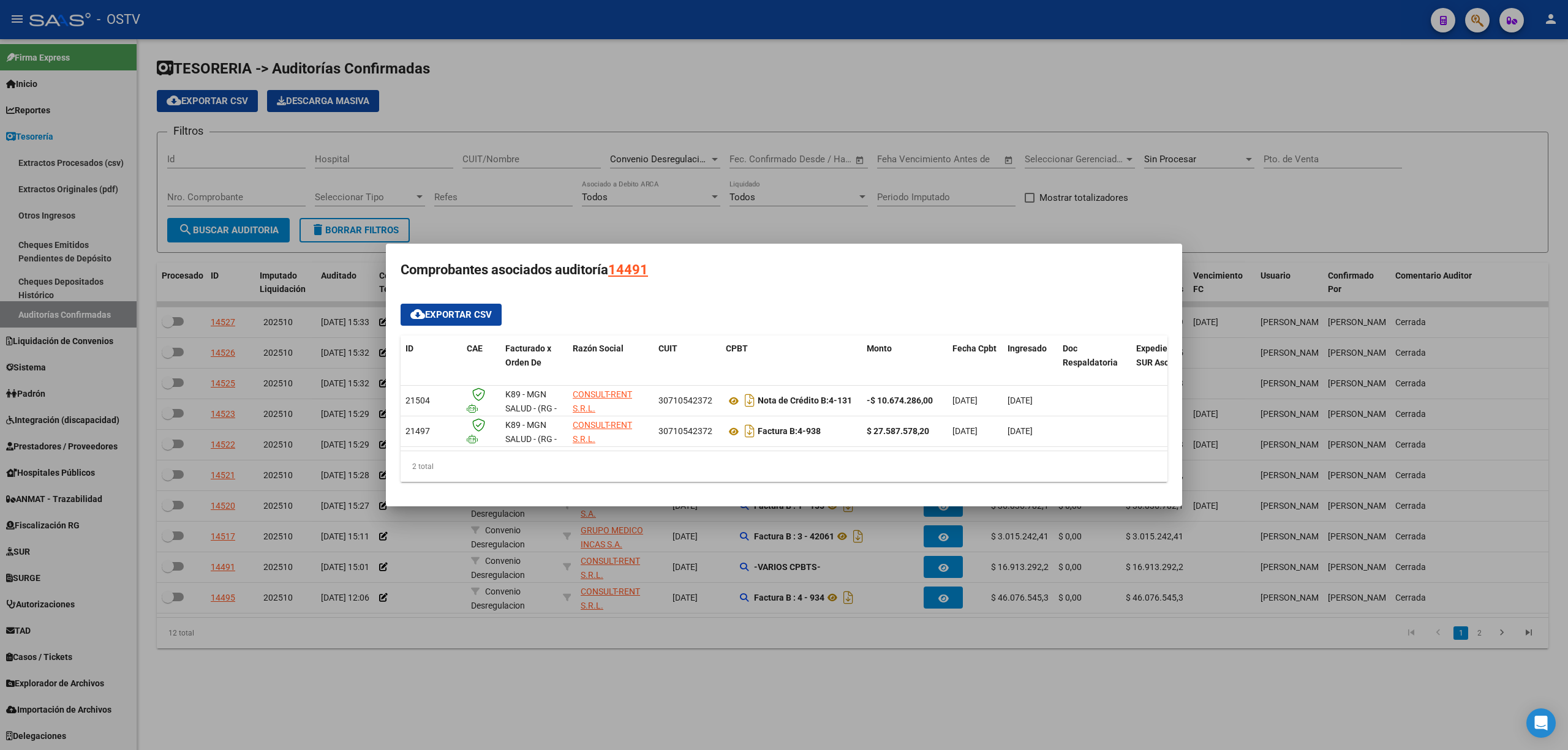
click at [1010, 211] on div at bounding box center [784, 375] width 1568 height 750
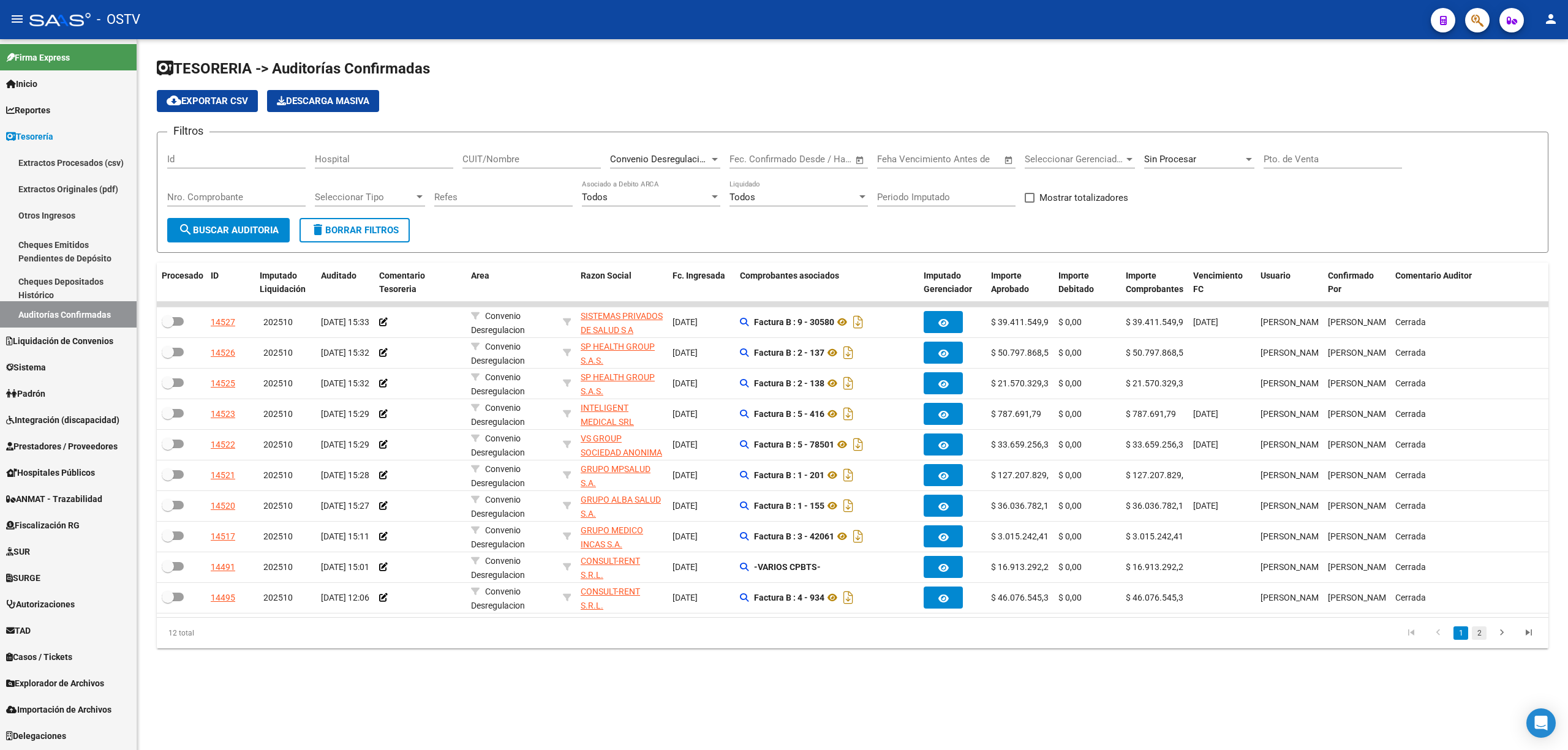
click at [1482, 640] on link "2" at bounding box center [1478, 634] width 14 height 14
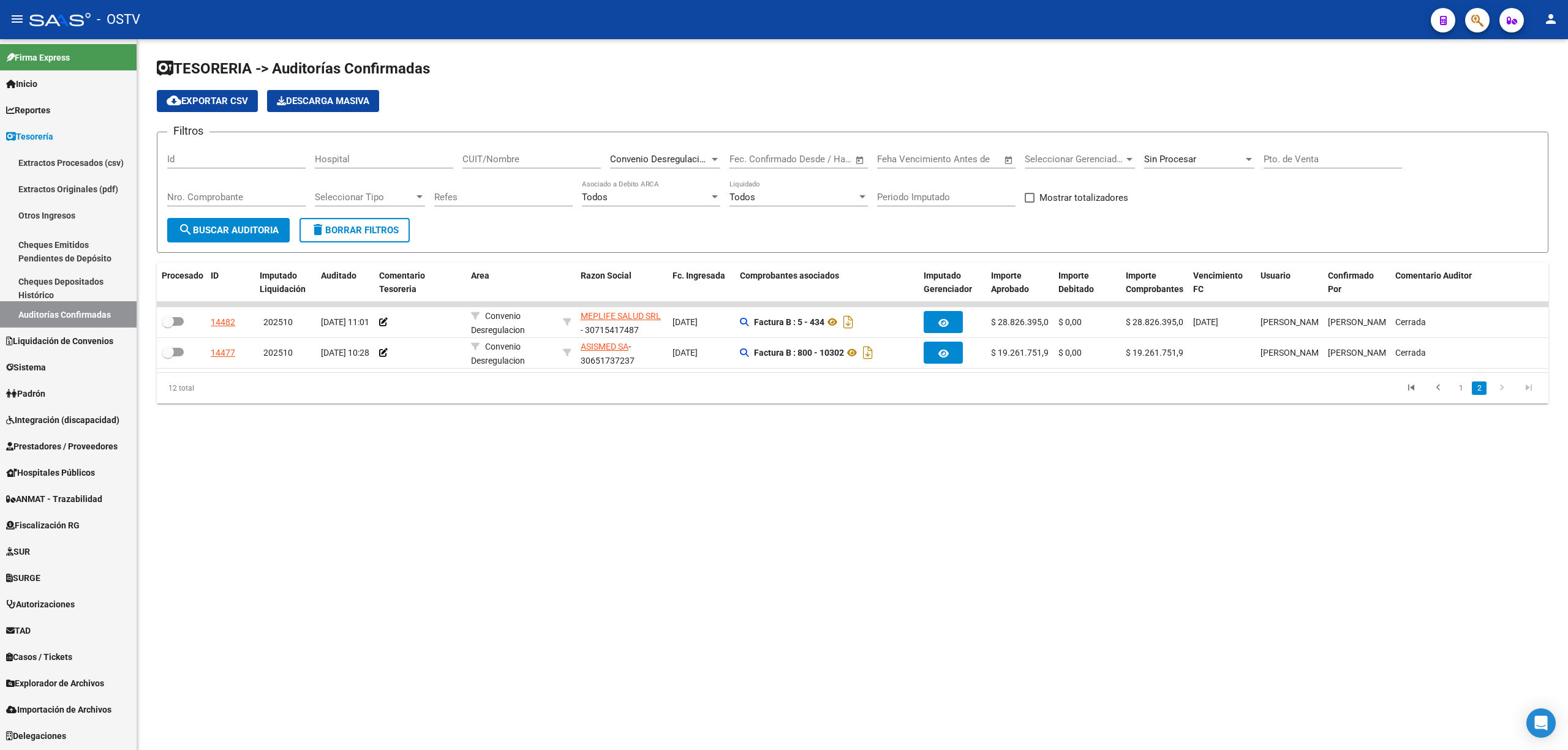
click at [1380, 537] on mat-sidenav-content "TESORERIA -> Auditorías Confirmadas cloud_download Exportar CSV Descarga Masiva…" at bounding box center [852, 394] width 1431 height 711
click at [457, 698] on mat-sidenav-content "TESORERIA -> Auditorías Confirmadas cloud_download Exportar CSV Descarga Masiva…" at bounding box center [852, 394] width 1431 height 711
click at [1047, 640] on mat-sidenav-content "TESORERIA -> Auditorías Confirmadas cloud_download Exportar CSV Descarga Masiva…" at bounding box center [852, 394] width 1431 height 711
click at [1463, 395] on link "1" at bounding box center [1460, 388] width 14 height 14
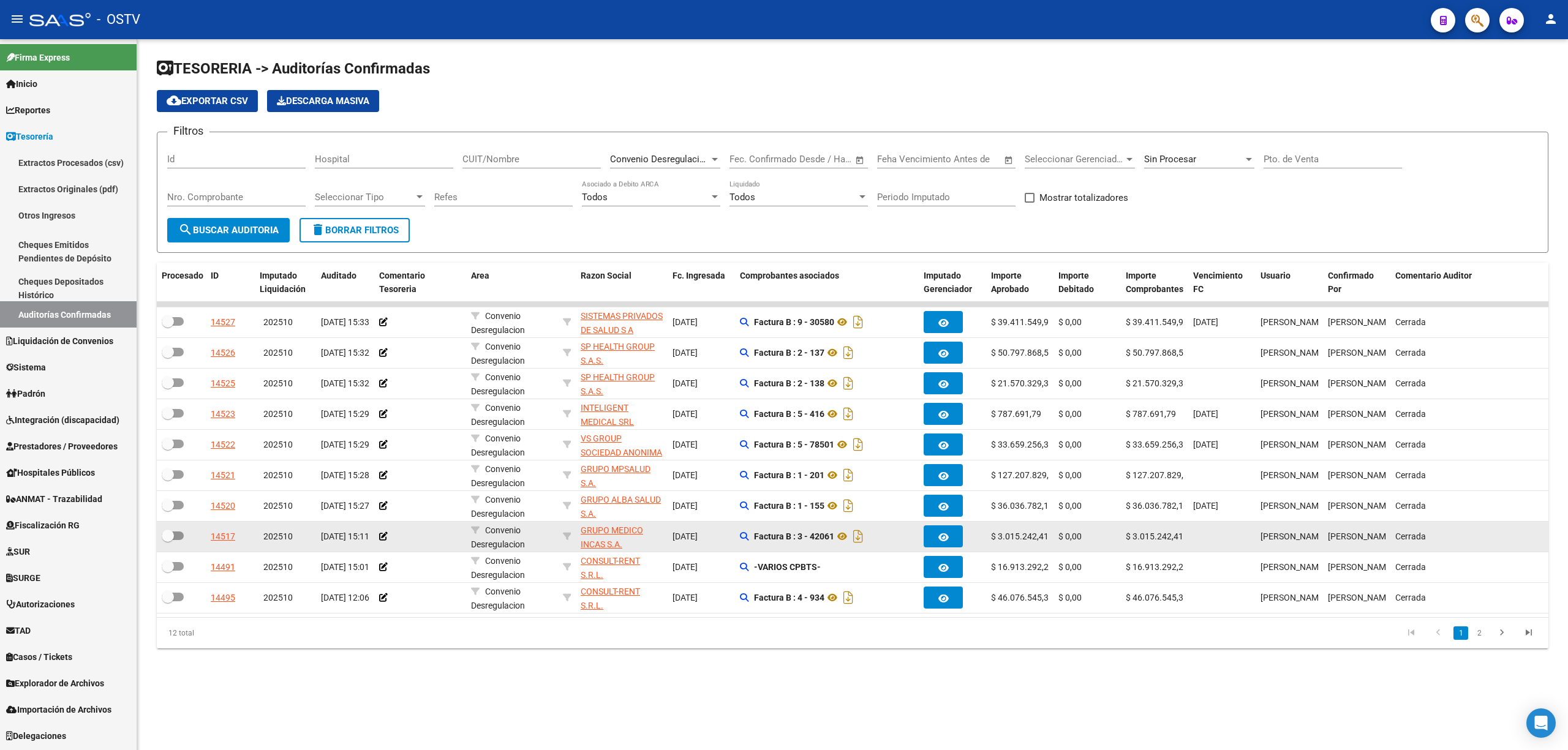
click at [416, 524] on datatable-body-cell at bounding box center [420, 537] width 92 height 30
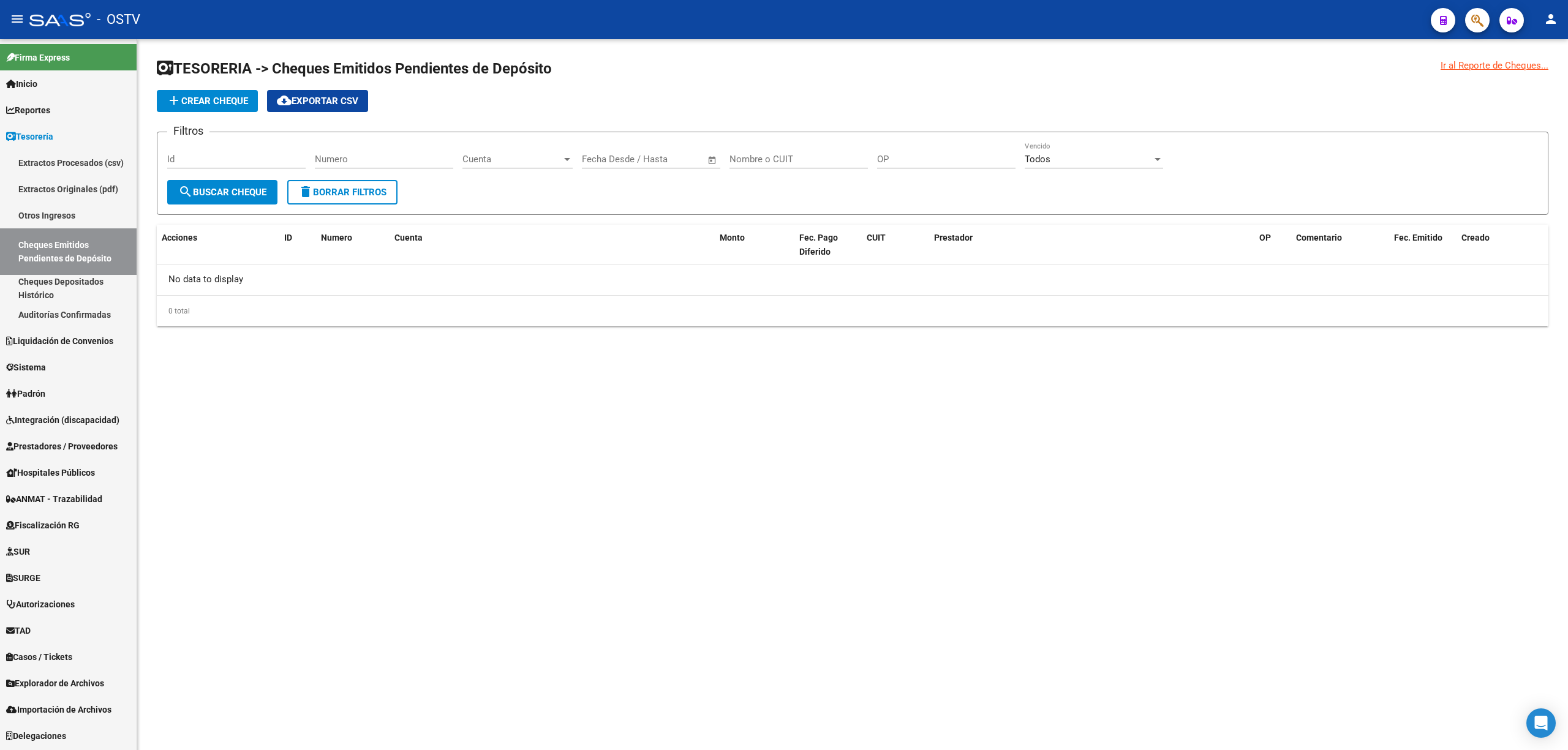
click at [46, 440] on span "Prestadores / Proveedores" at bounding box center [62, 447] width 112 height 14
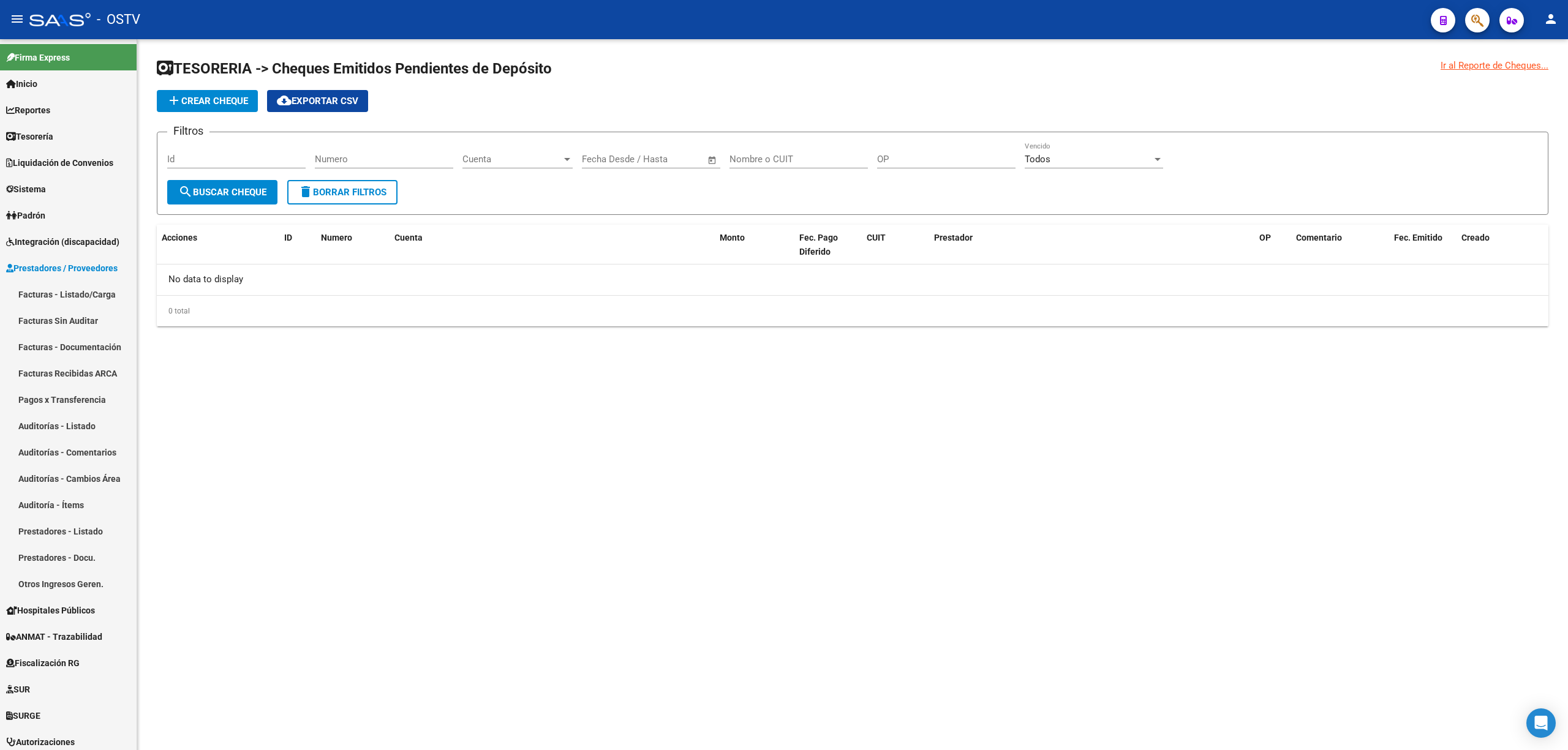
click at [207, 323] on div "0 total" at bounding box center [852, 311] width 1391 height 30
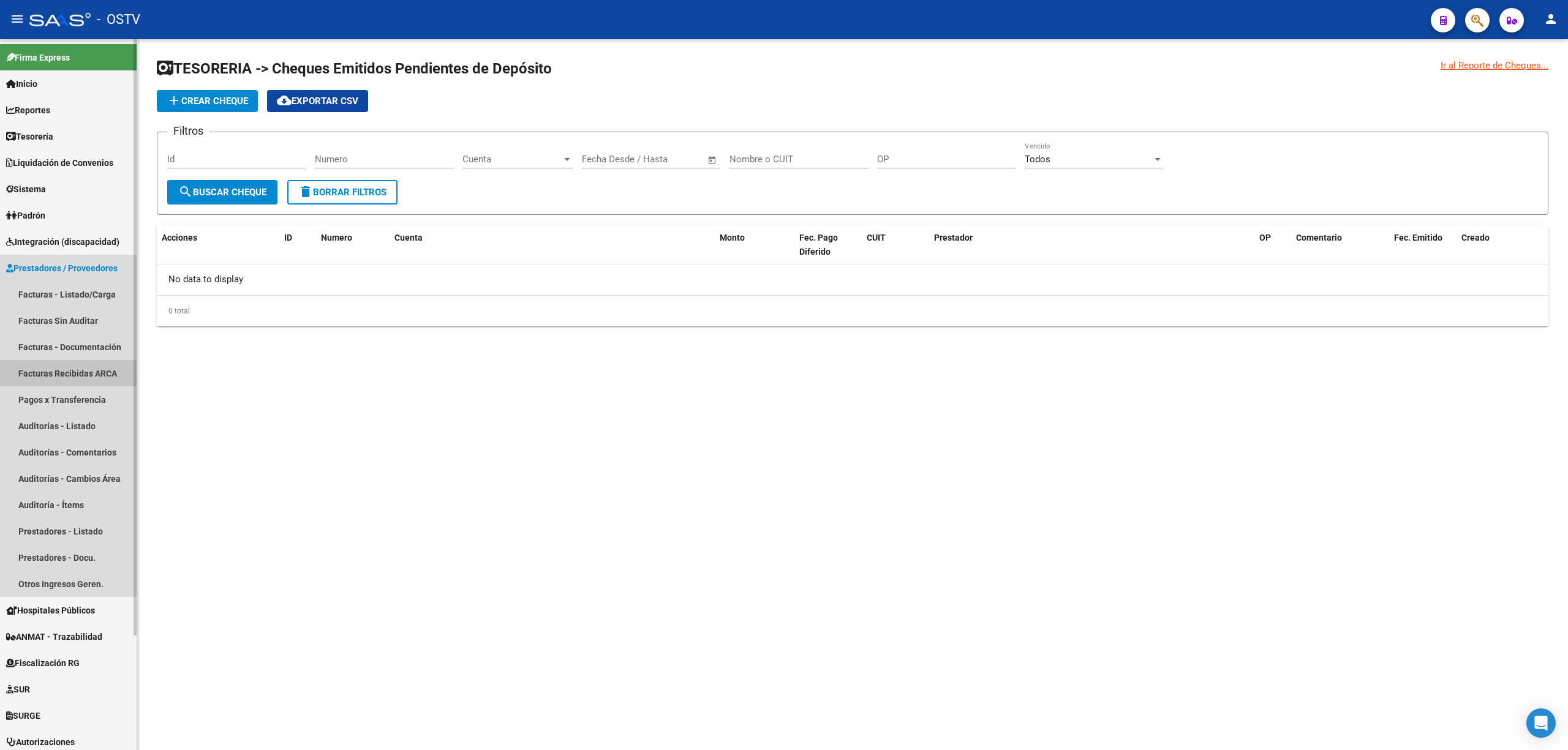
click at [62, 370] on link "Facturas Recibidas ARCA" at bounding box center [68, 373] width 137 height 26
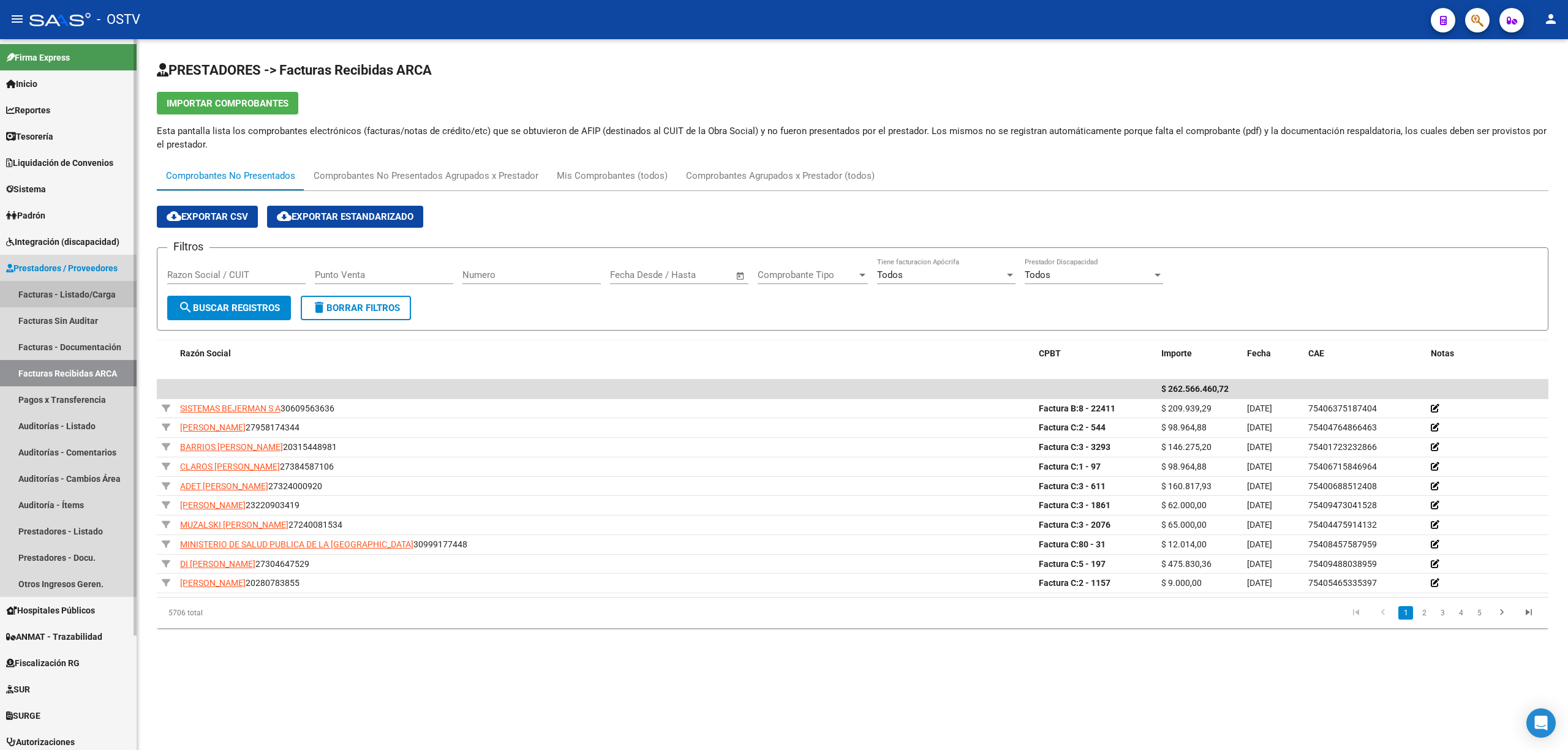
click at [65, 293] on link "Facturas - Listado/Carga" at bounding box center [68, 294] width 137 height 26
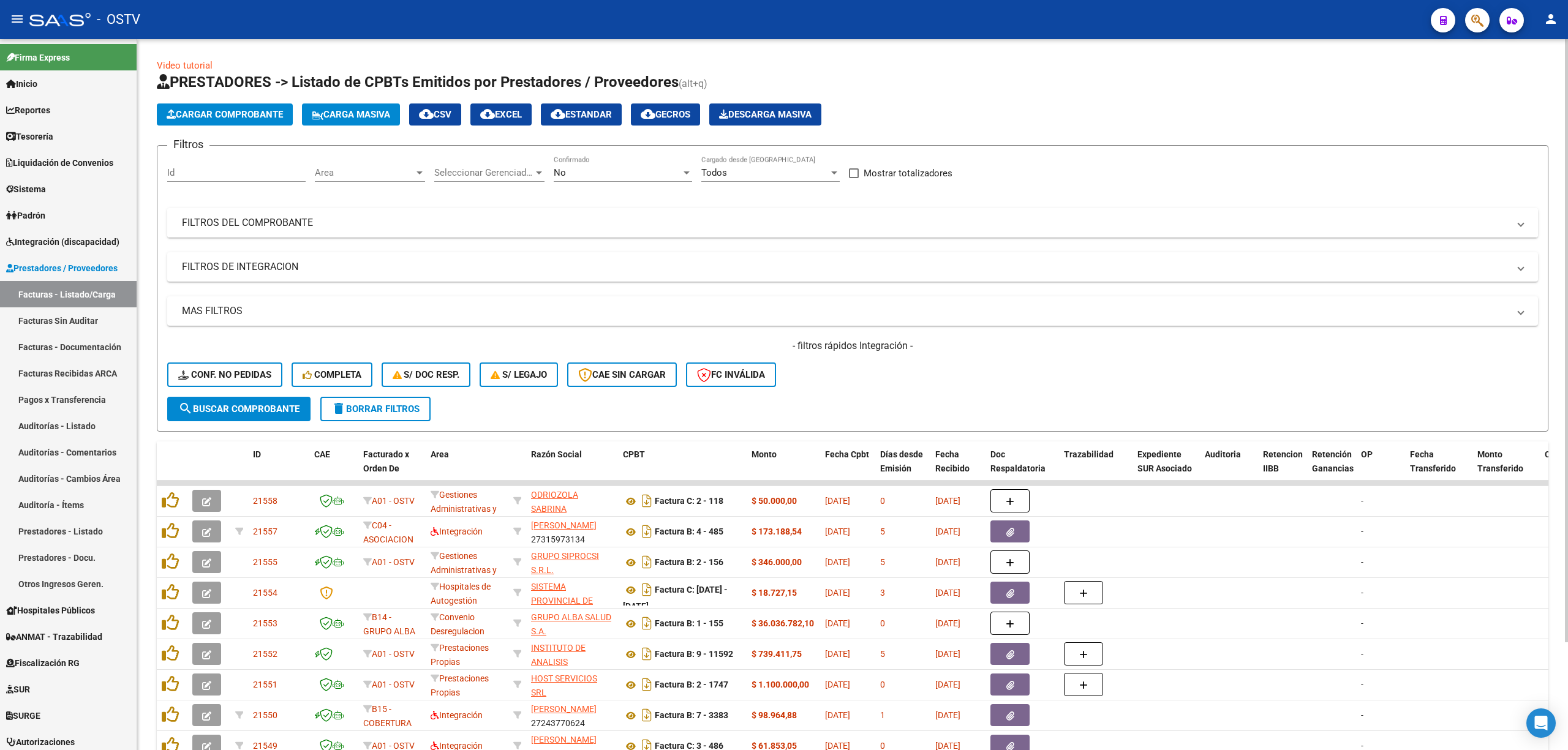
click at [298, 223] on mat-panel-title "FILTROS DEL COMPROBANTE" at bounding box center [845, 223] width 1327 height 14
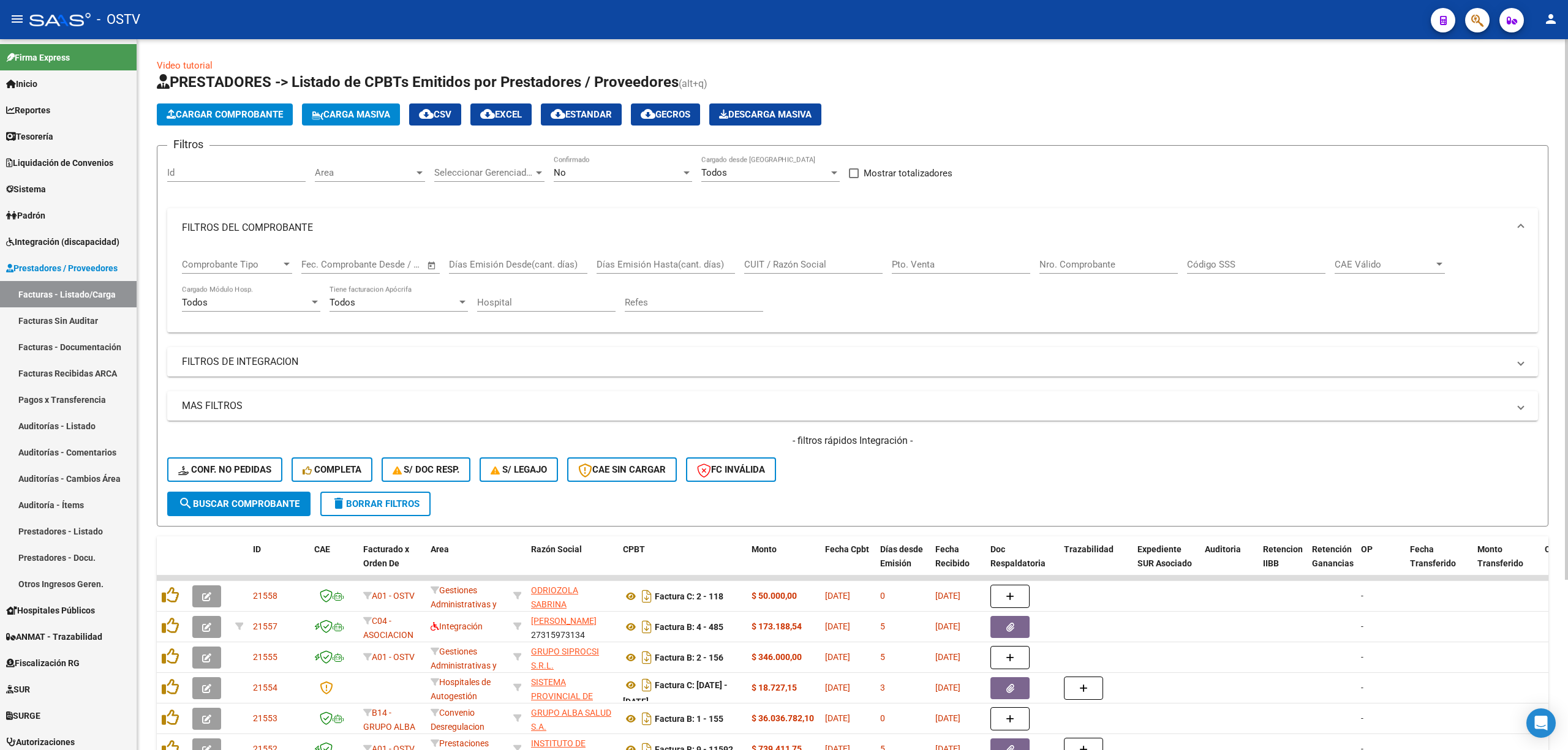
click at [928, 263] on input "Pto. Venta" at bounding box center [961, 265] width 139 height 11
type input "120"
click at [572, 172] on div "No" at bounding box center [617, 172] width 128 height 11
click at [561, 115] on span "Todos" at bounding box center [623, 118] width 139 height 28
click at [243, 505] on span "search Buscar Comprobante" at bounding box center [239, 504] width 121 height 11
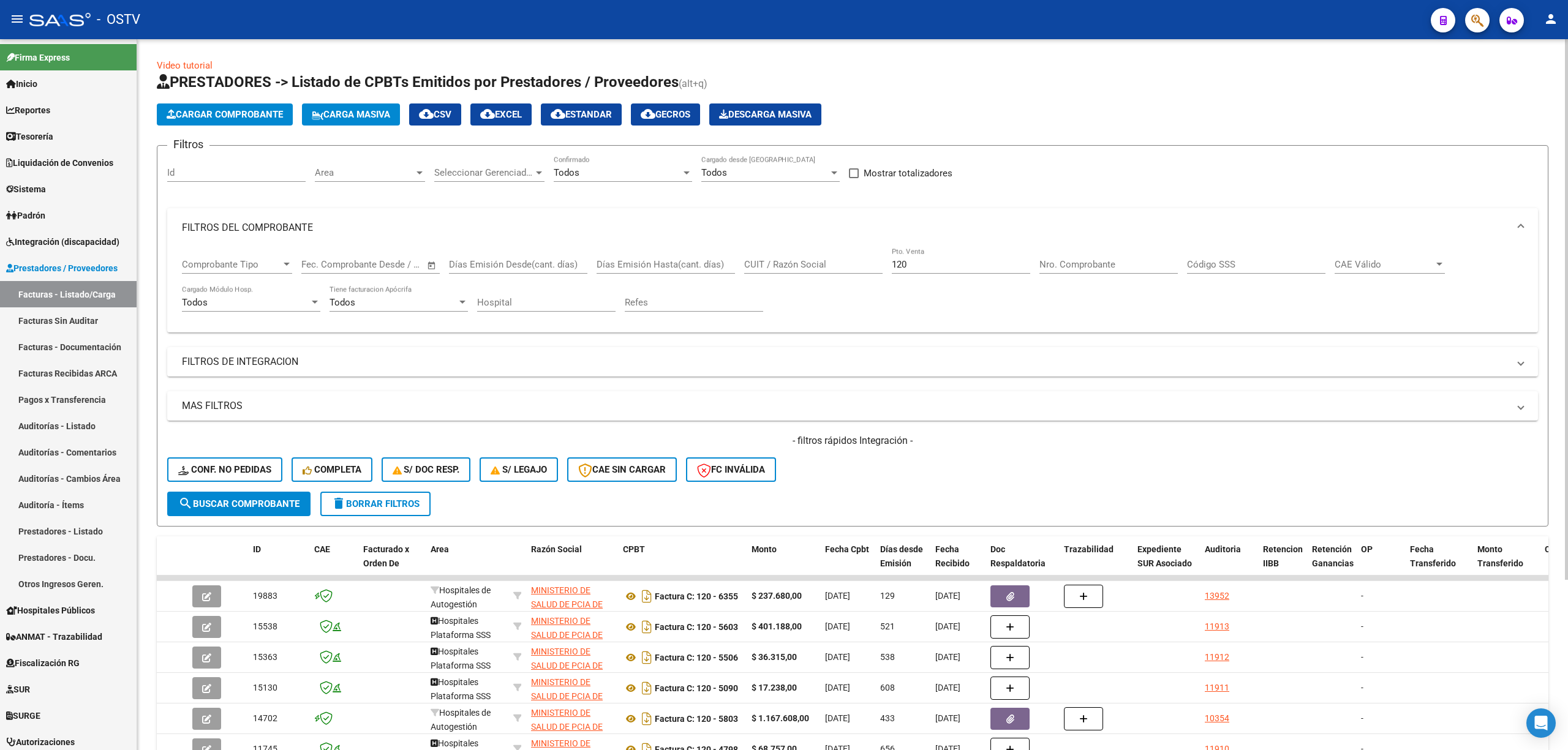
click at [361, 498] on span "delete Borrar Filtros" at bounding box center [375, 504] width 88 height 11
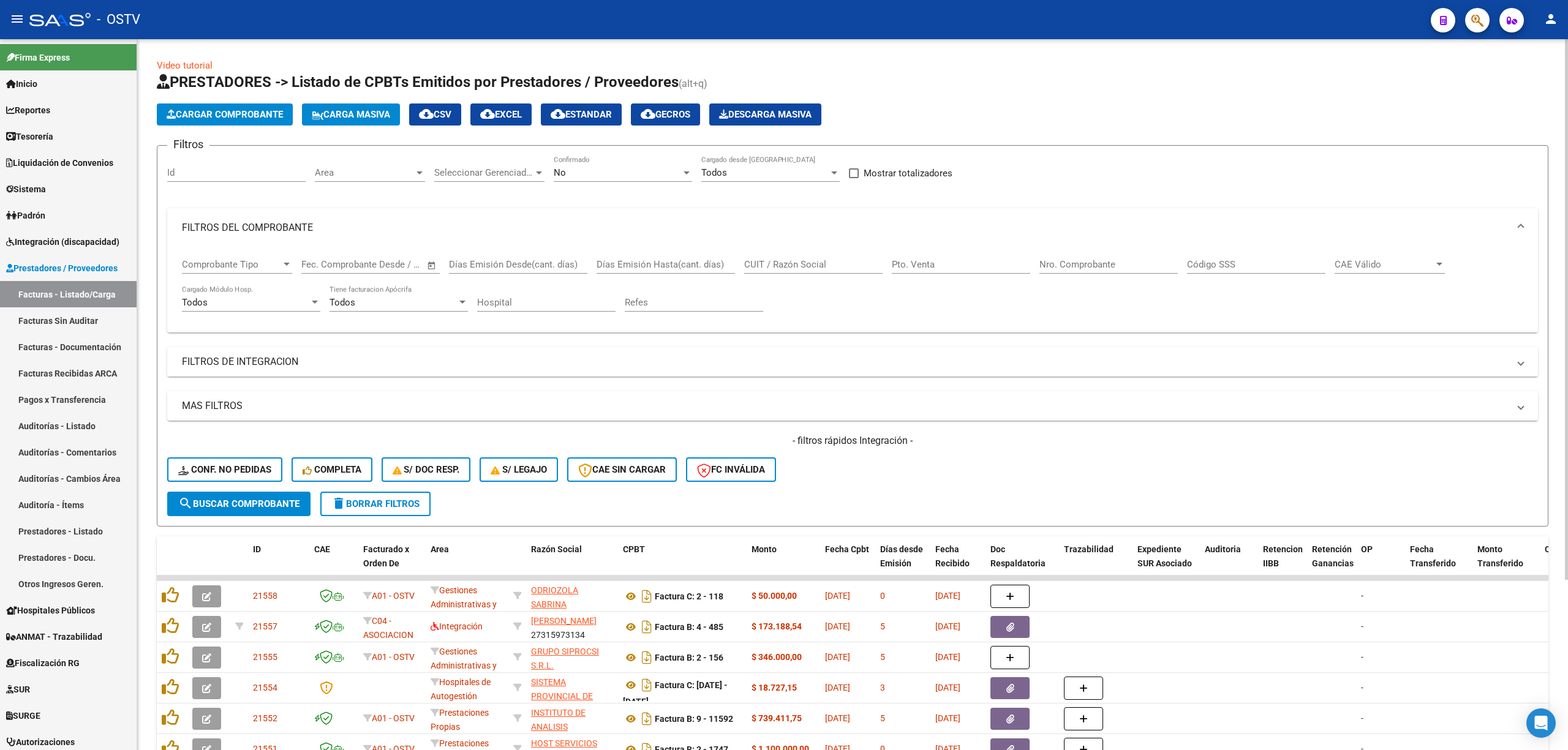
click at [579, 167] on div "No Confirmado" at bounding box center [623, 169] width 139 height 26
click at [571, 118] on span "Todos" at bounding box center [623, 118] width 139 height 28
click at [780, 265] on input "CUIT / Razón Social" at bounding box center [813, 265] width 139 height 11
type input "30674157777"
click at [280, 498] on span "search Buscar Comprobante" at bounding box center [239, 504] width 121 height 11
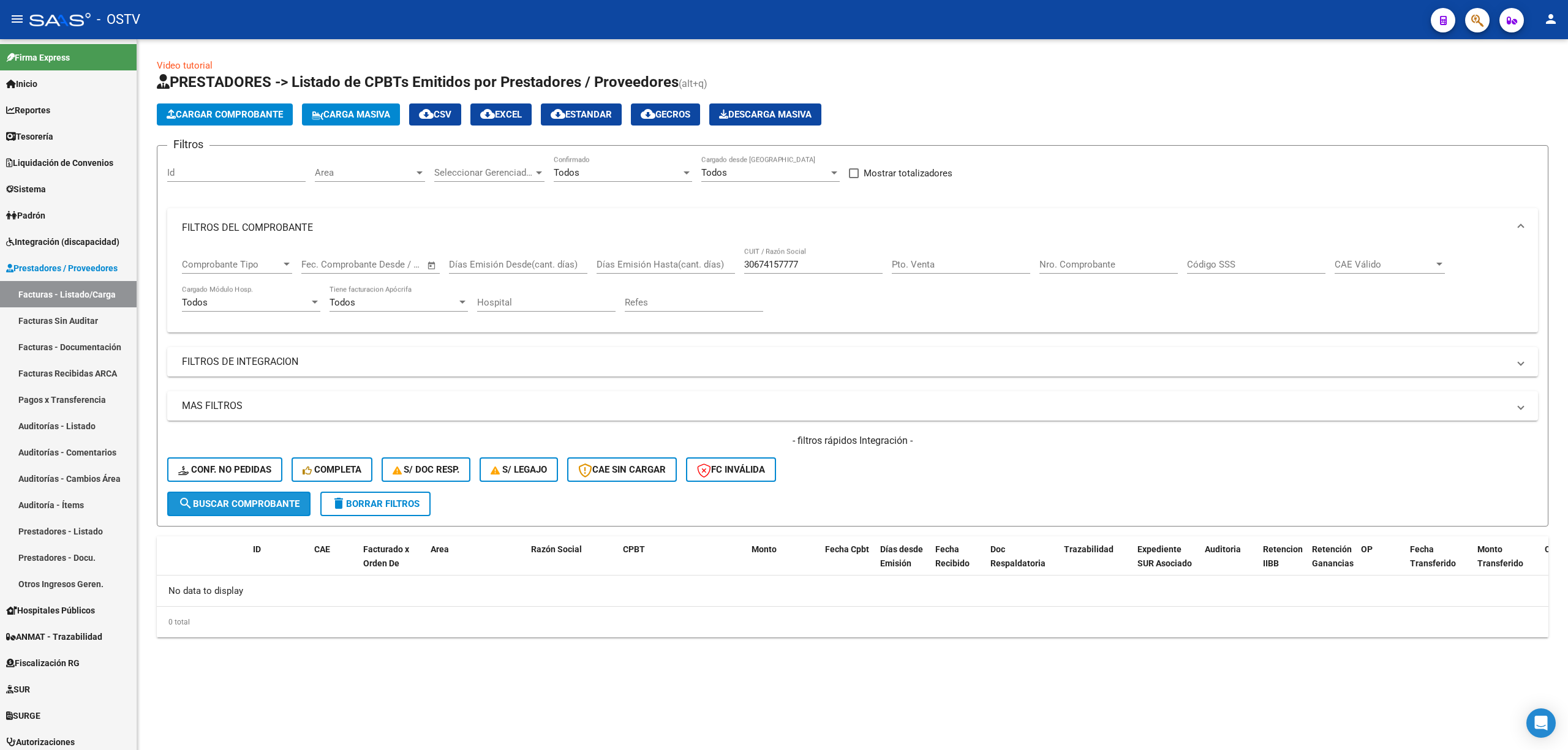
click at [183, 509] on mat-icon "search" at bounding box center [185, 503] width 14 height 14
